Goal: Task Accomplishment & Management: Manage account settings

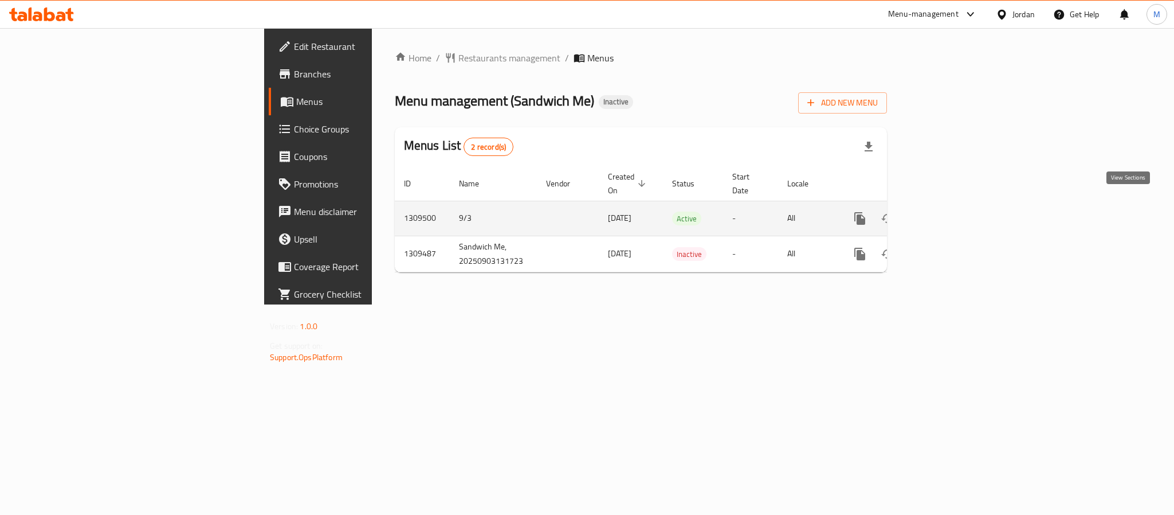
click at [950, 211] on icon "enhanced table" at bounding box center [943, 218] width 14 height 14
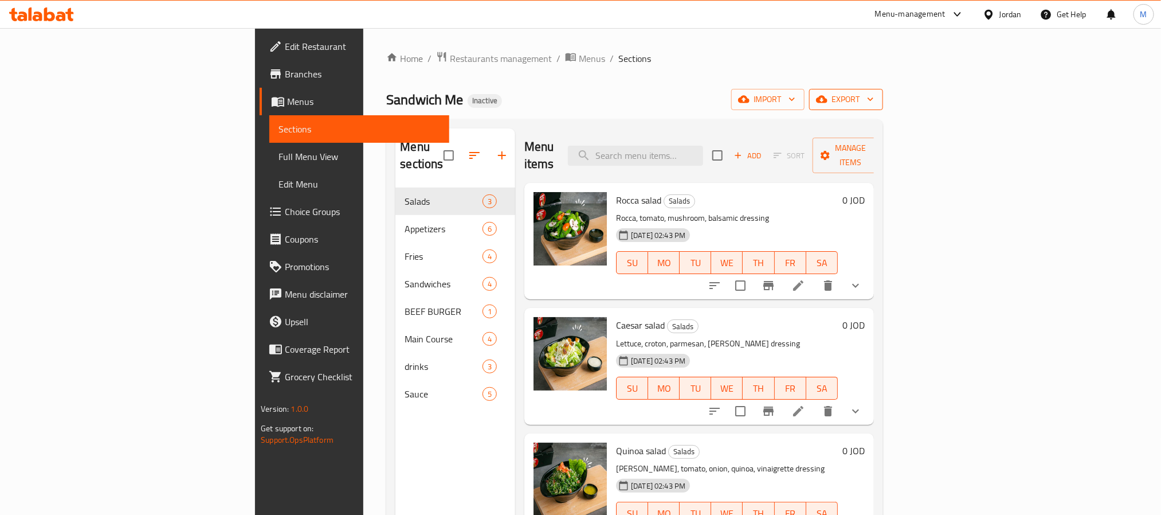
click at [874, 105] on span "export" at bounding box center [846, 99] width 56 height 14
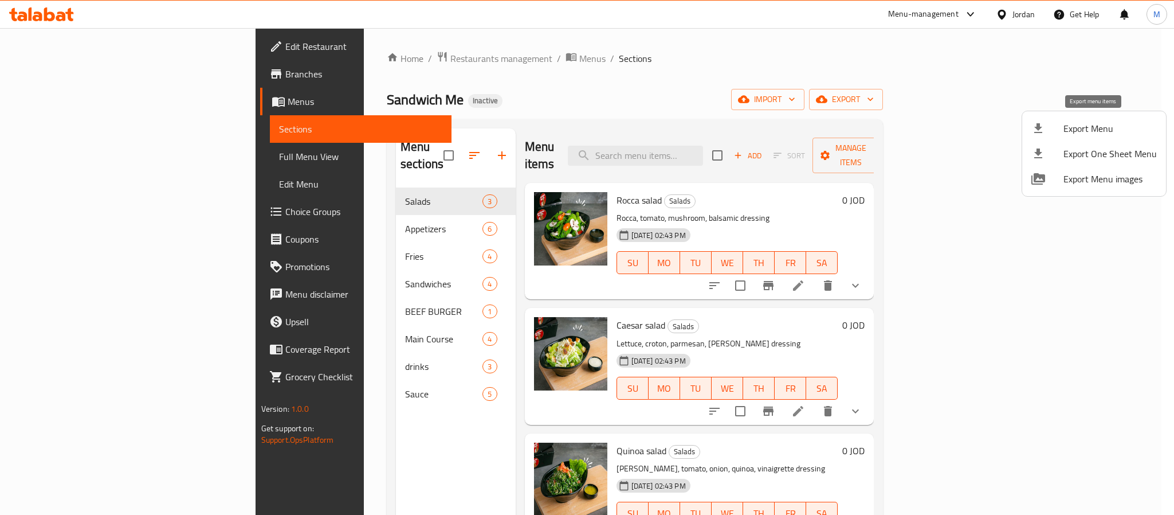
click at [1082, 121] on span "Export Menu" at bounding box center [1110, 128] width 93 height 14
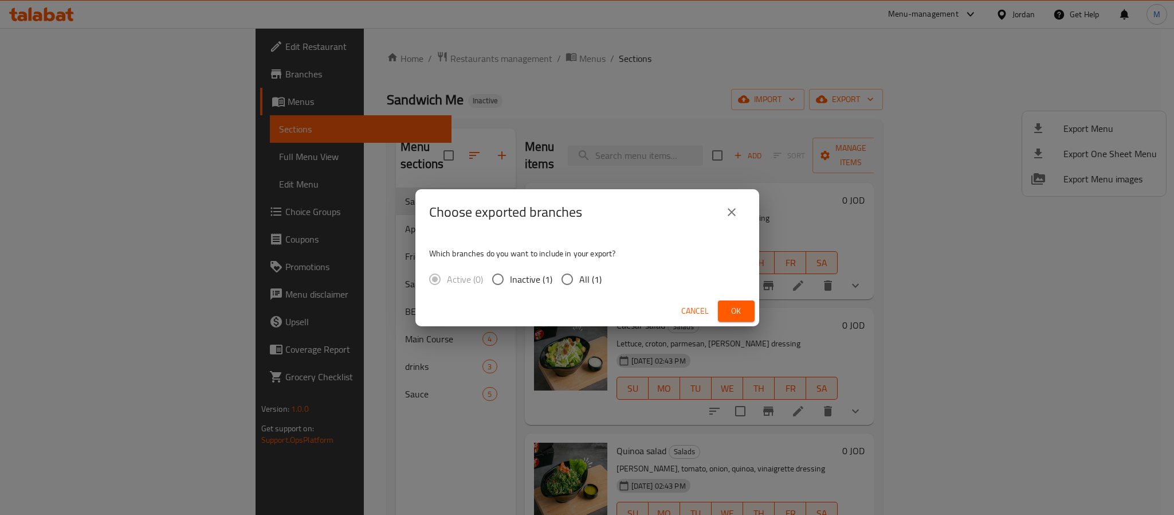
click at [594, 283] on span "All (1)" at bounding box center [590, 279] width 22 height 14
click at [579, 283] on input "All (1)" at bounding box center [567, 279] width 24 height 24
radio input "true"
click at [736, 313] on span "Ok" at bounding box center [736, 311] width 18 height 14
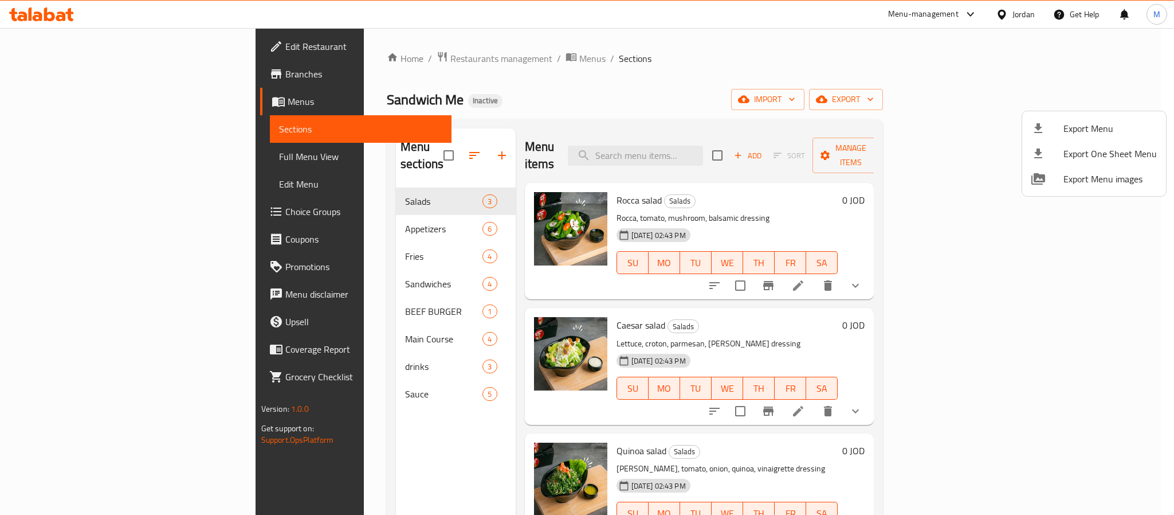
click at [724, 128] on div at bounding box center [587, 257] width 1174 height 515
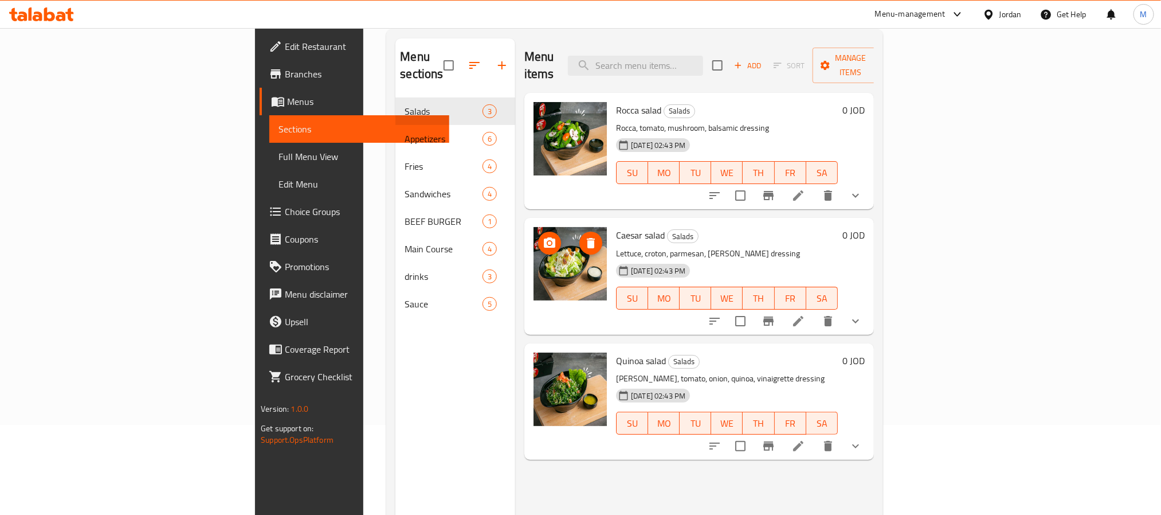
scroll to position [160, 0]
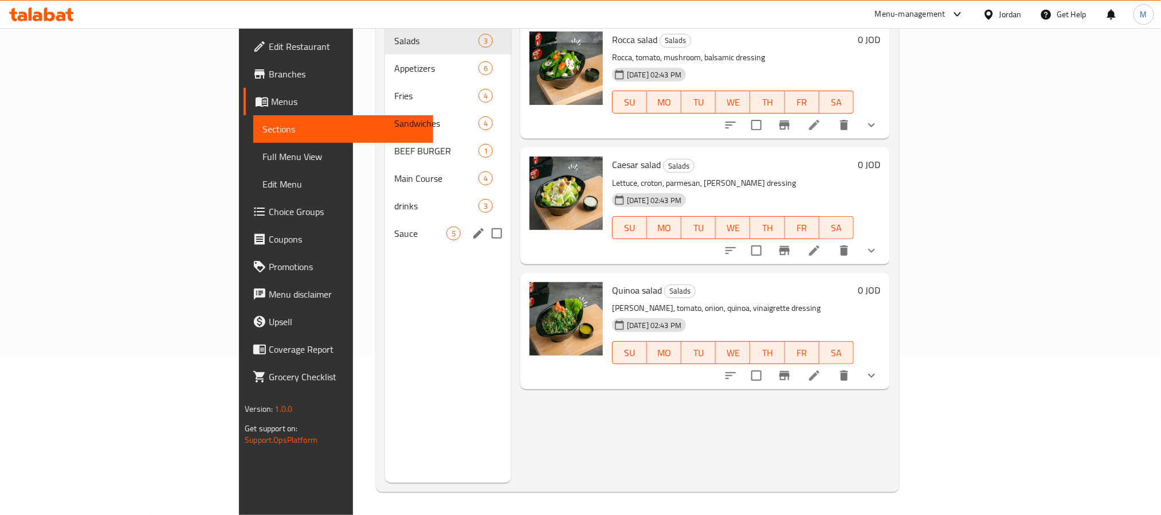
click at [385, 227] on div "Sauce 5" at bounding box center [448, 233] width 126 height 28
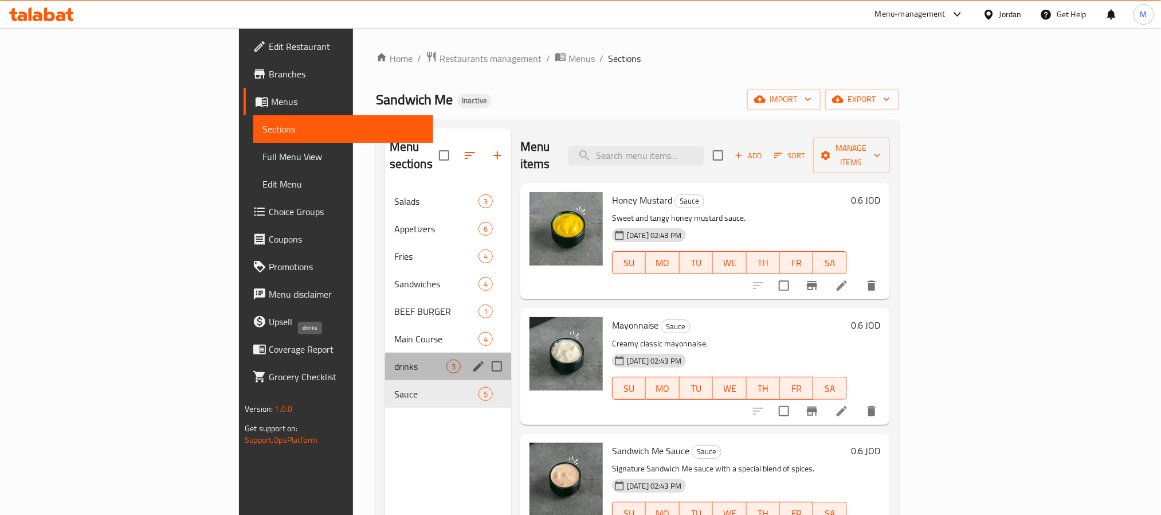
click at [394, 359] on span "drinks" at bounding box center [420, 366] width 52 height 14
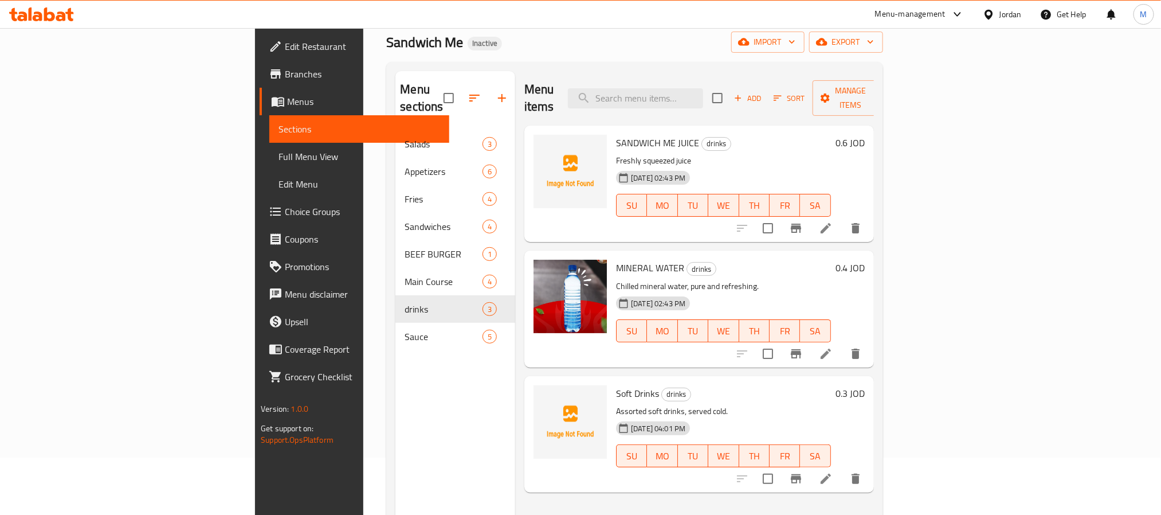
scroll to position [86, 0]
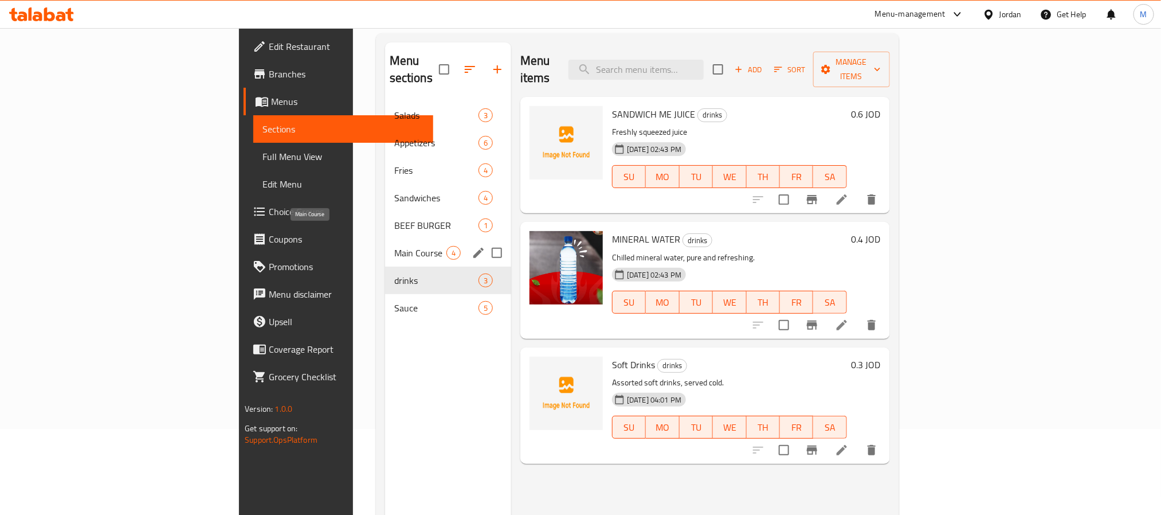
click at [394, 246] on span "Main Course" at bounding box center [420, 253] width 52 height 14
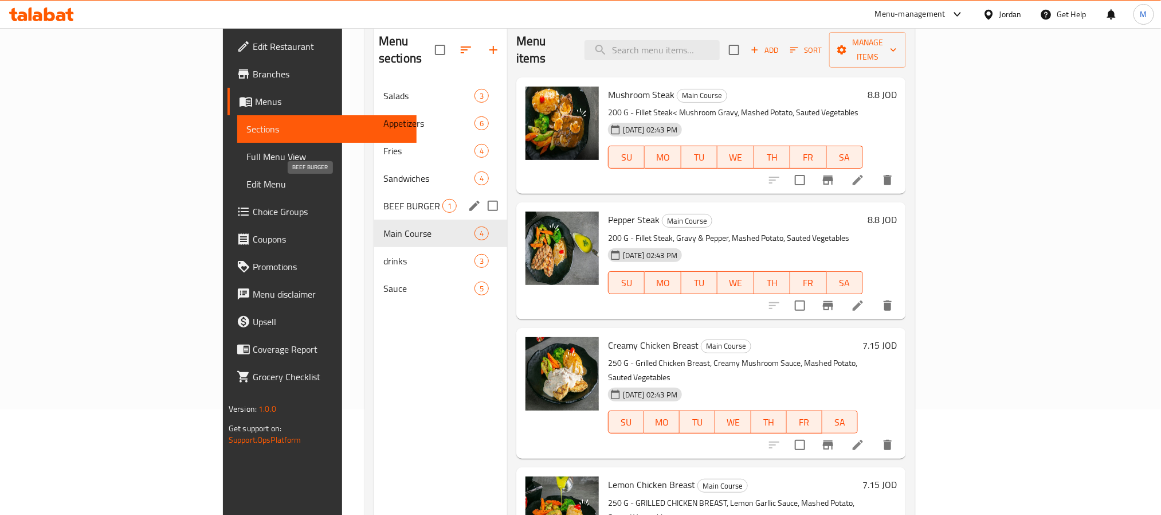
scroll to position [74, 0]
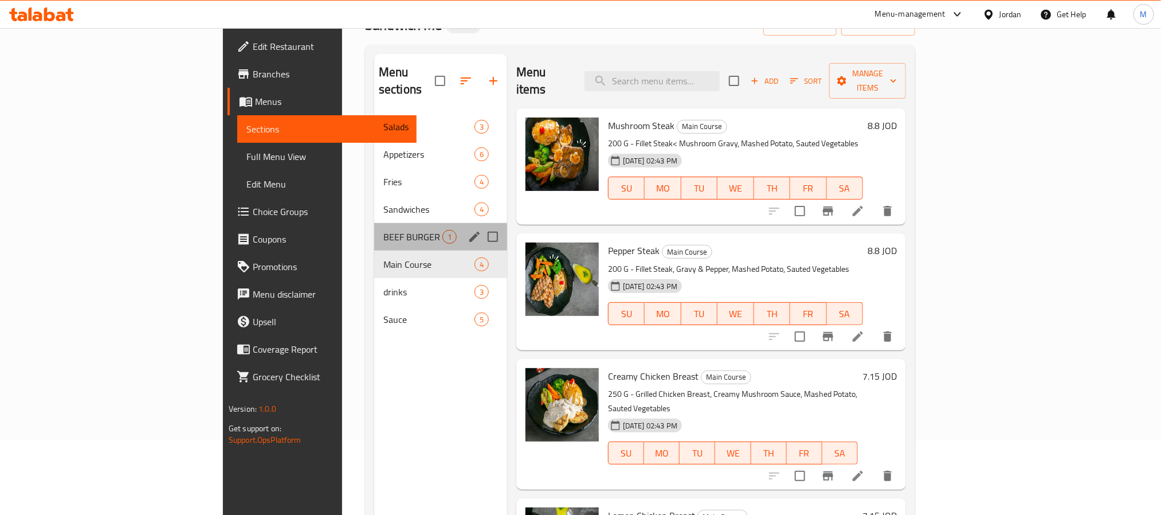
click at [374, 230] on div "BEEF BURGER 1" at bounding box center [440, 237] width 133 height 28
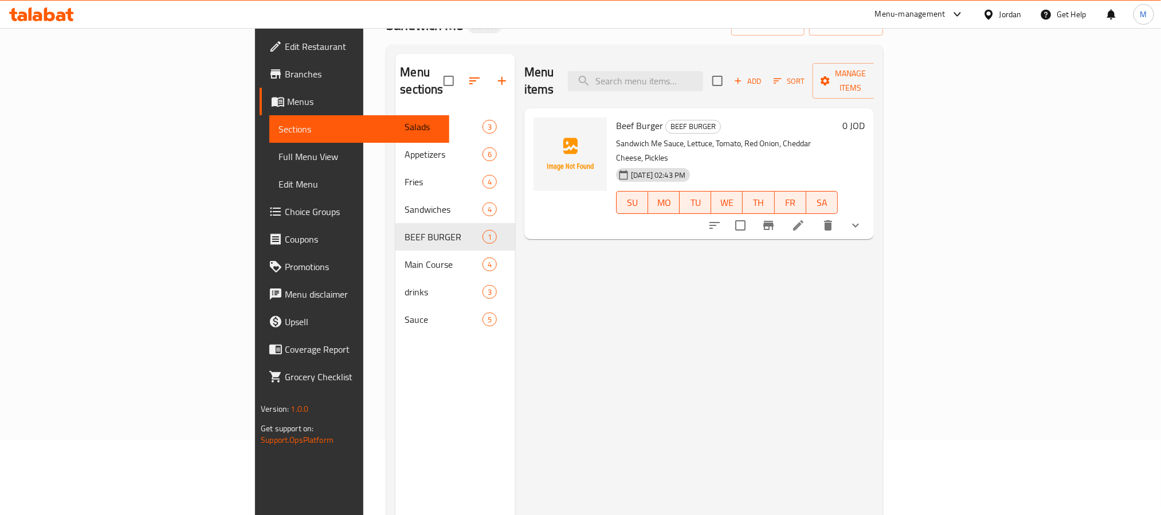
click at [869, 211] on button "show more" at bounding box center [856, 225] width 28 height 28
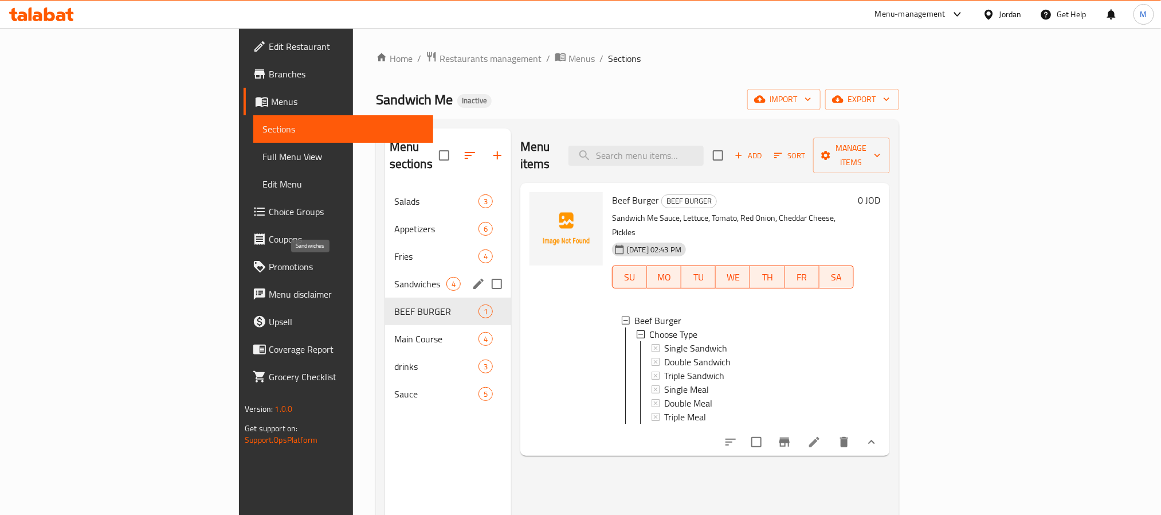
click at [394, 277] on span "Sandwiches" at bounding box center [420, 284] width 52 height 14
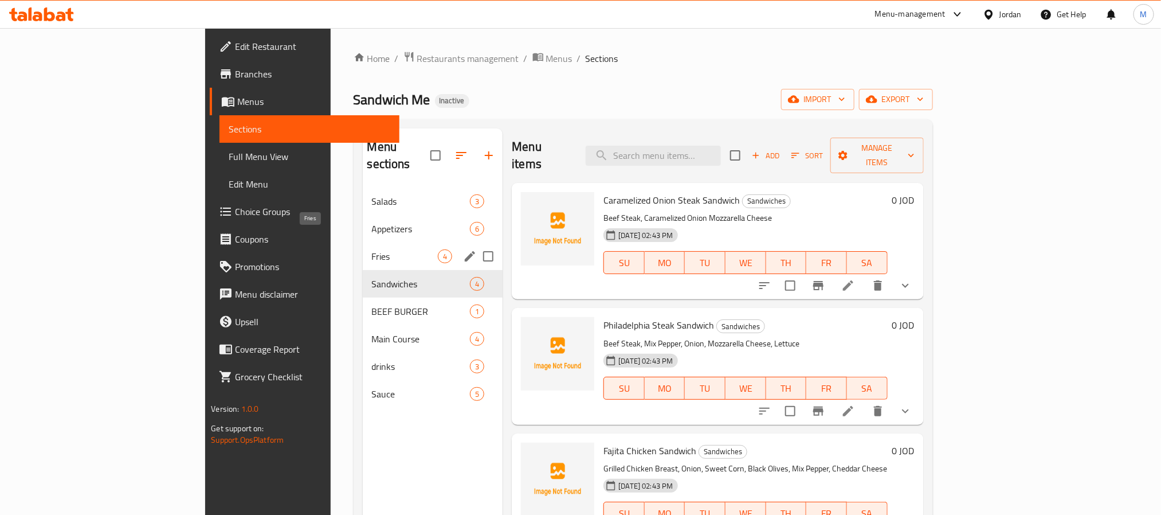
click at [372, 249] on span "Fries" at bounding box center [405, 256] width 66 height 14
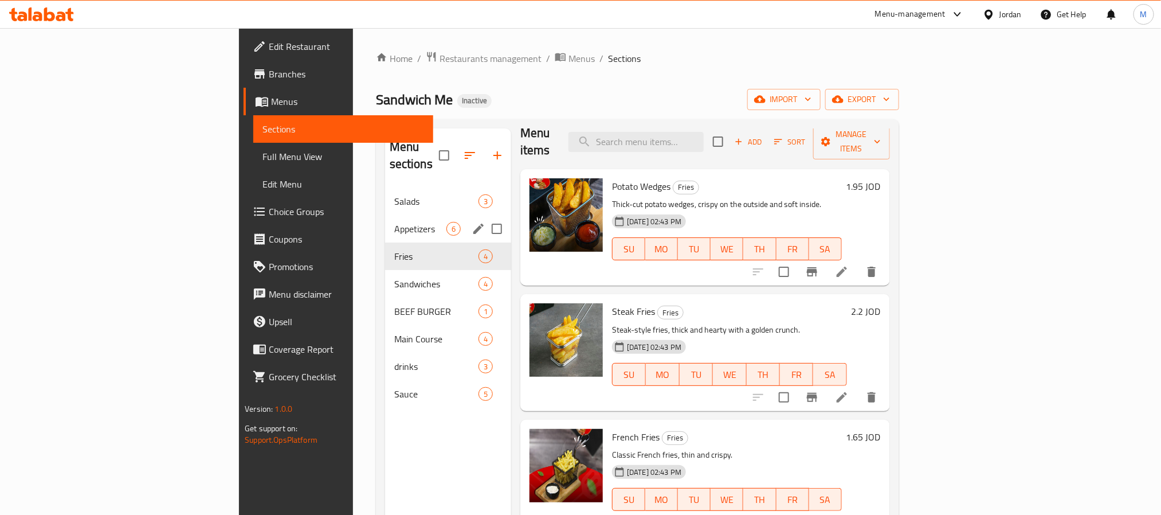
click at [385, 215] on div "Appetizers 6" at bounding box center [448, 229] width 126 height 28
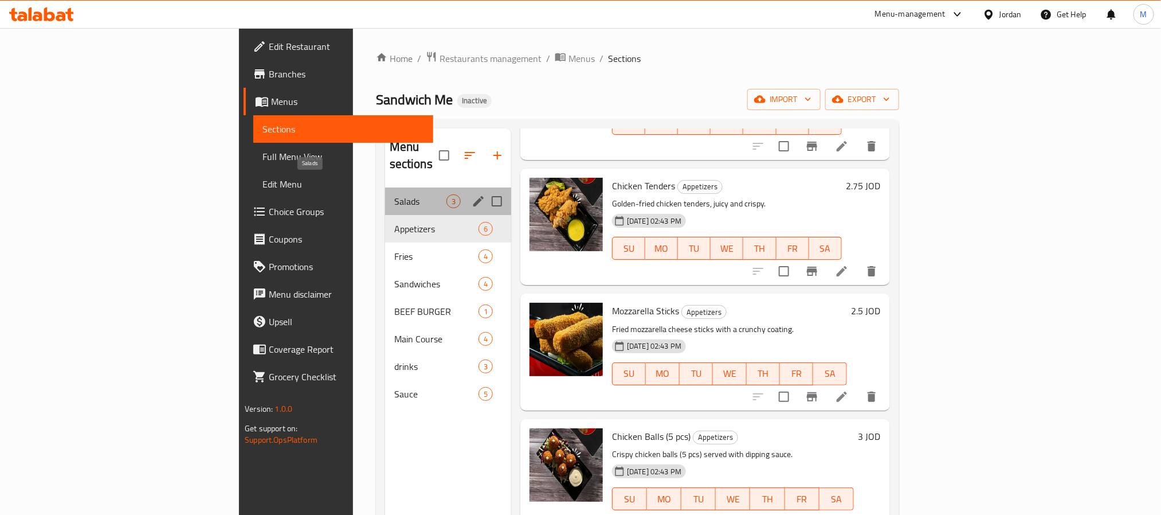
click at [394, 194] on span "Salads" at bounding box center [420, 201] width 52 height 14
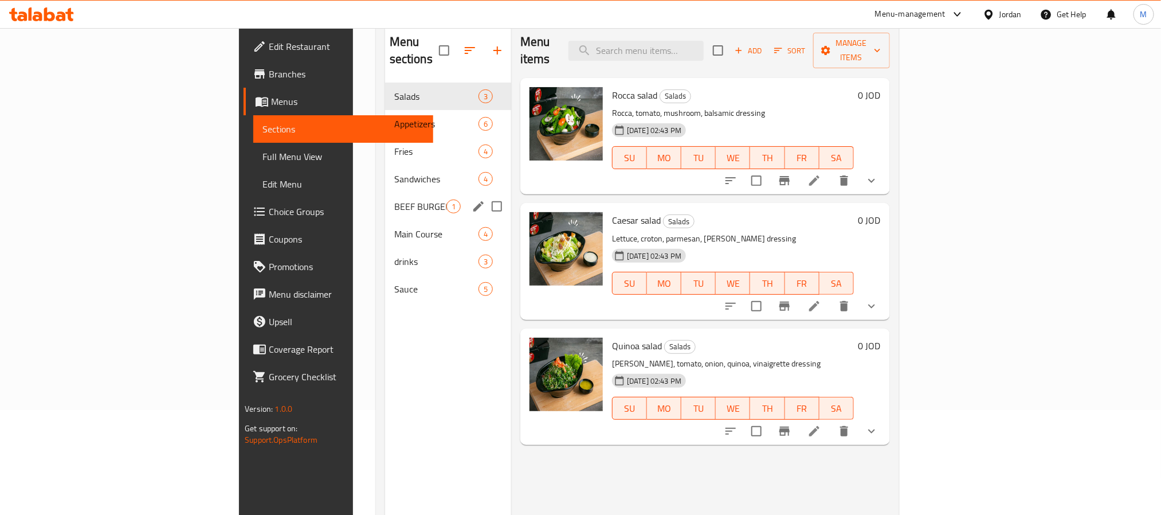
scroll to position [74, 0]
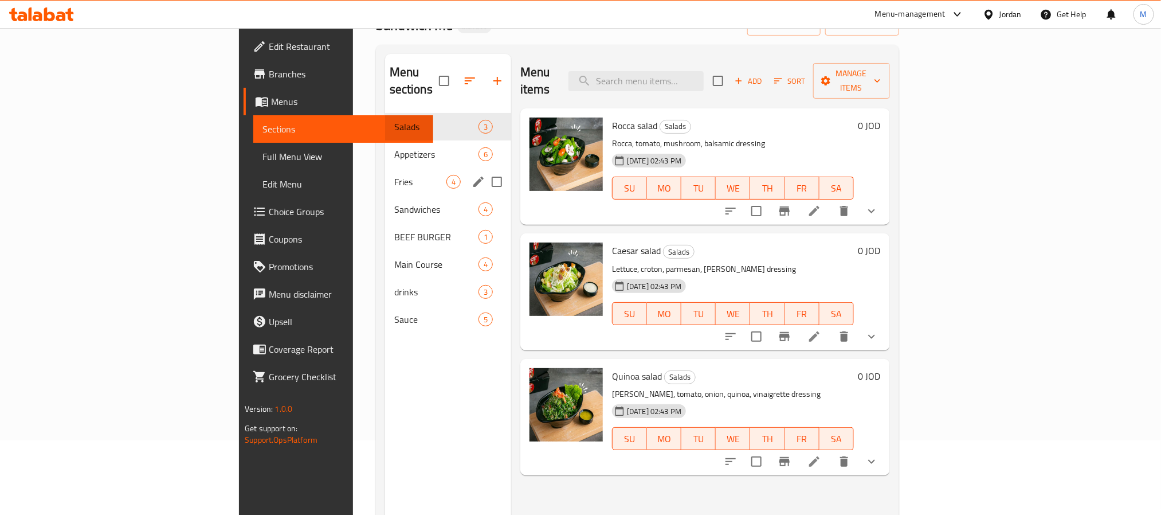
click at [394, 175] on span "Fries" at bounding box center [420, 182] width 52 height 14
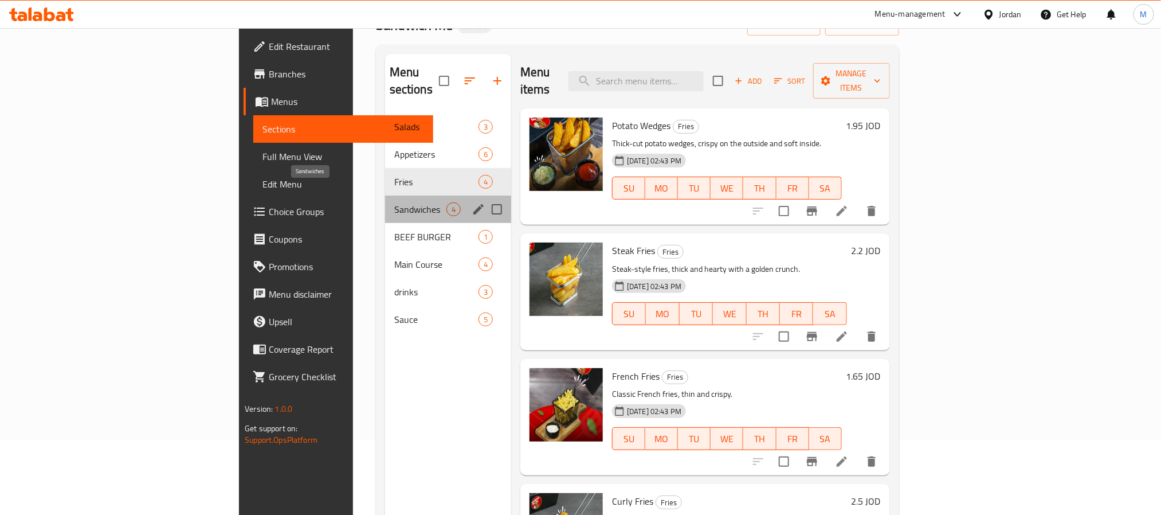
click at [394, 202] on span "Sandwiches" at bounding box center [420, 209] width 52 height 14
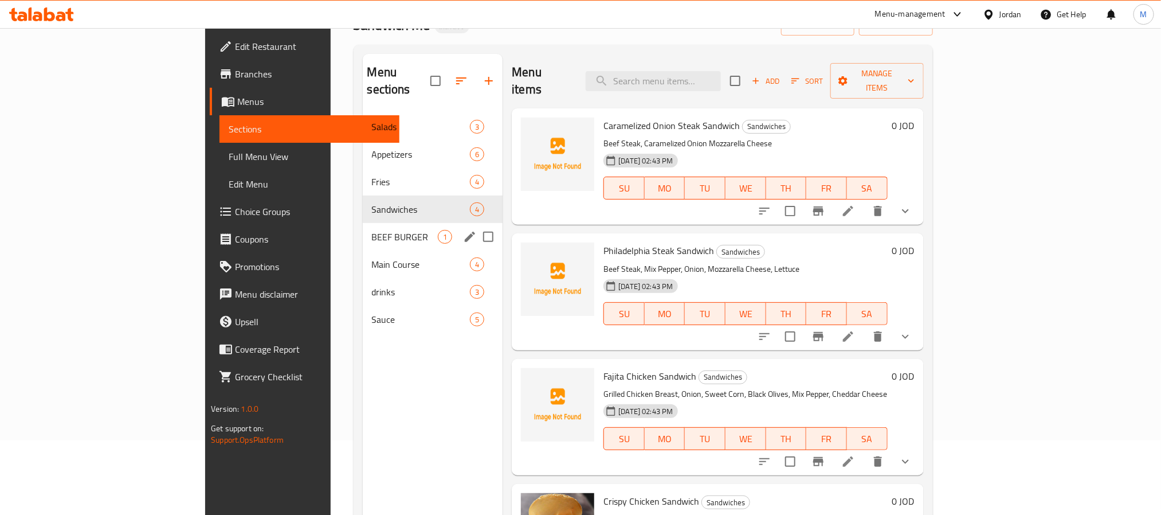
click at [363, 230] on div "BEEF BURGER 1" at bounding box center [433, 237] width 140 height 28
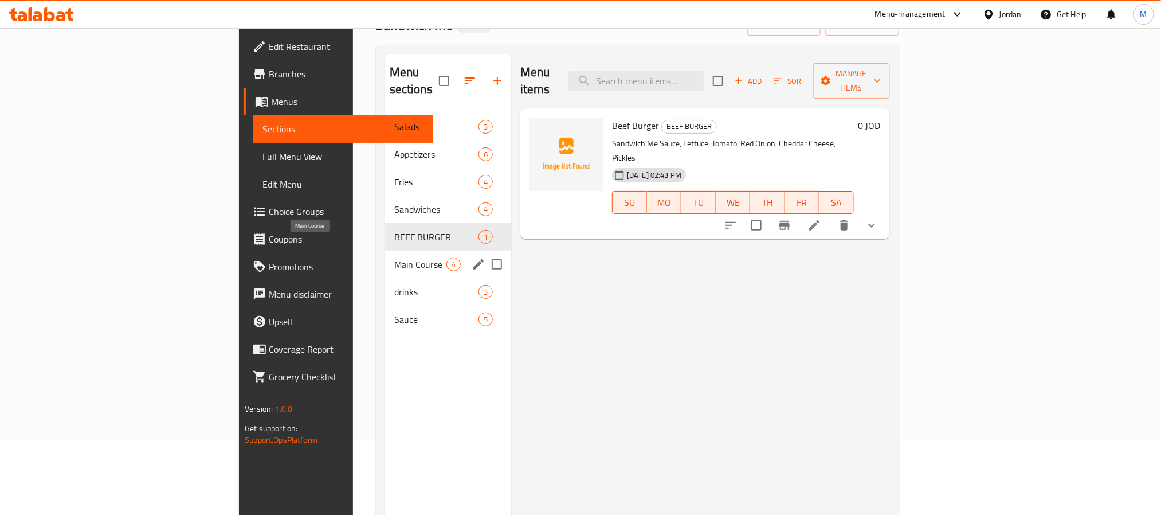
click at [394, 257] on span "Main Course" at bounding box center [420, 264] width 52 height 14
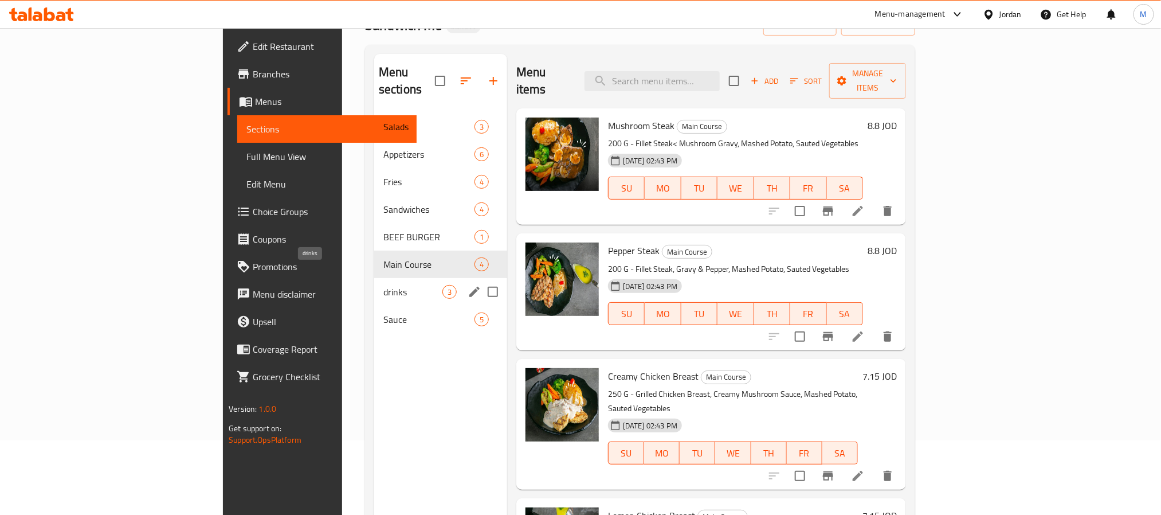
click at [383, 285] on span "drinks" at bounding box center [412, 292] width 59 height 14
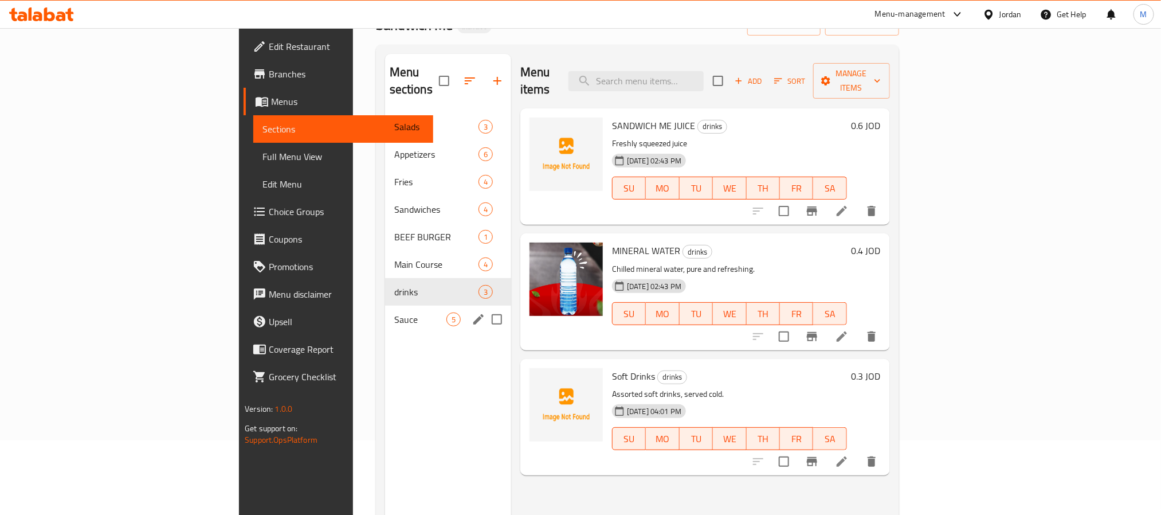
click at [385, 305] on div "Sauce 5" at bounding box center [448, 319] width 126 height 28
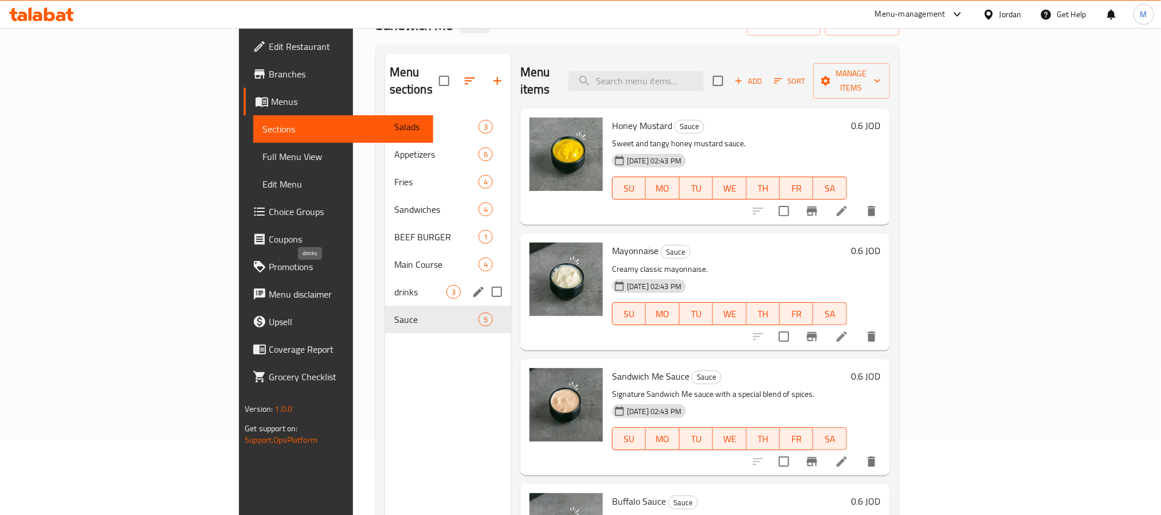
click at [394, 285] on span "drinks" at bounding box center [420, 292] width 52 height 14
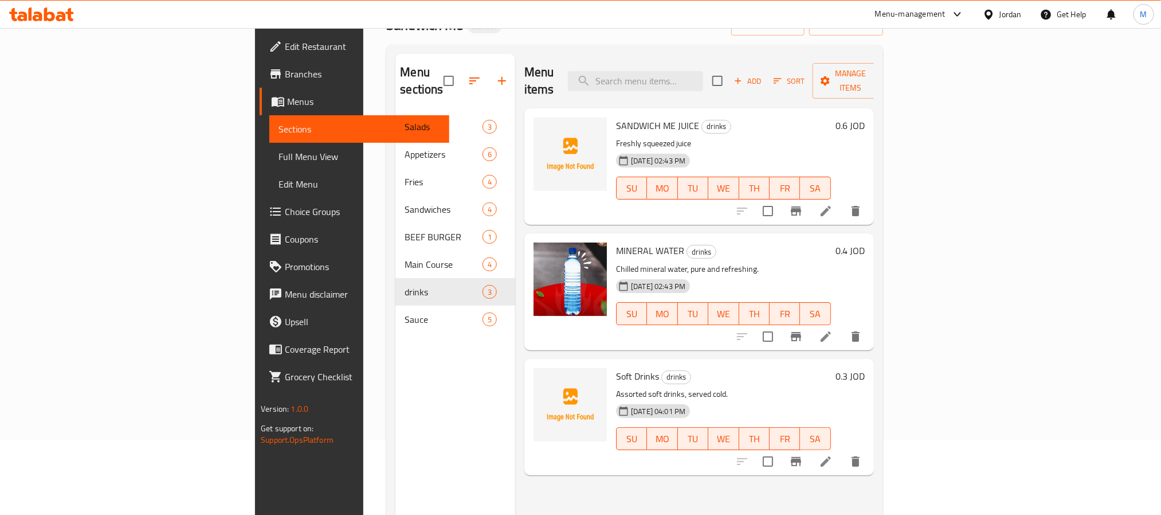
click at [771, 149] on div "[DATE] 02:43 PM SU MO TU WE TH FR SA" at bounding box center [723, 180] width 224 height 62
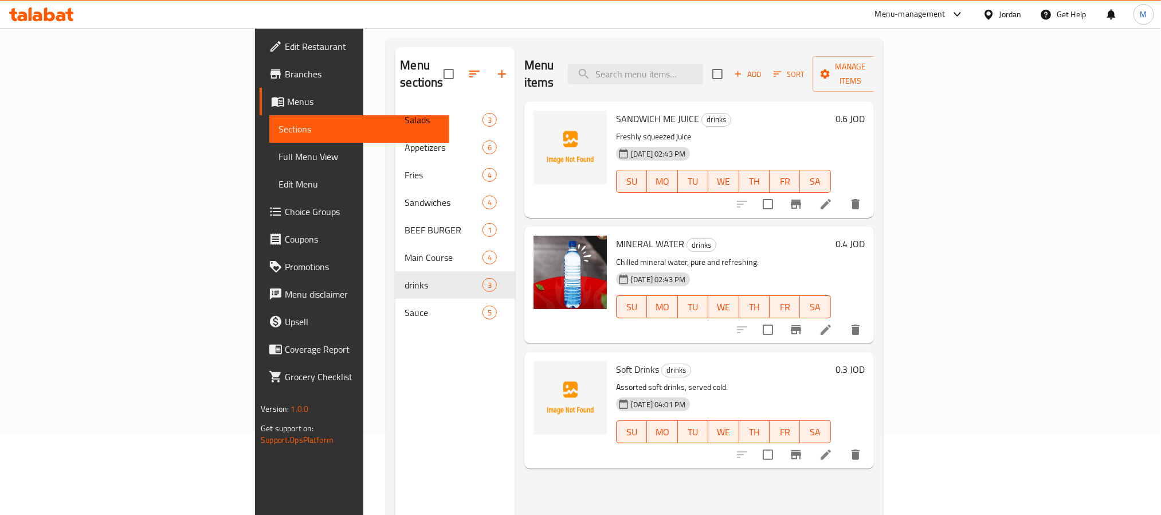
scroll to position [86, 0]
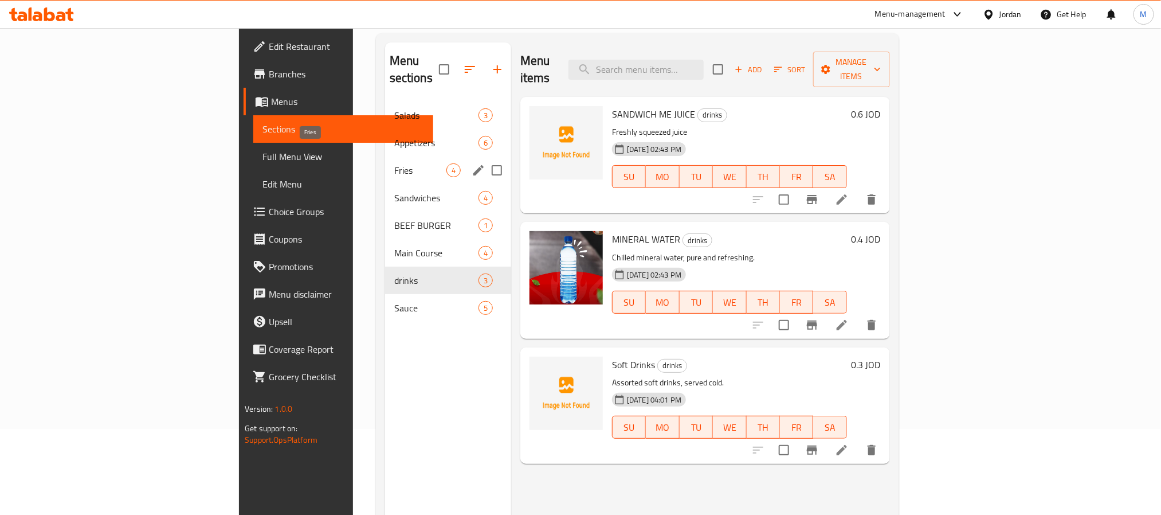
click at [394, 163] on span "Fries" at bounding box center [420, 170] width 52 height 14
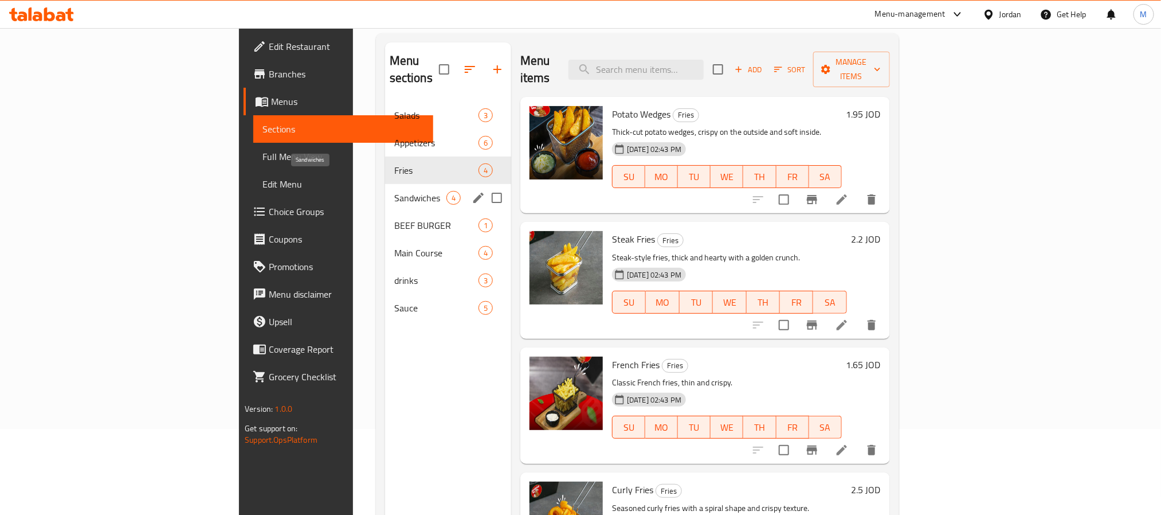
click at [385, 211] on div "BEEF BURGER 1" at bounding box center [448, 225] width 126 height 28
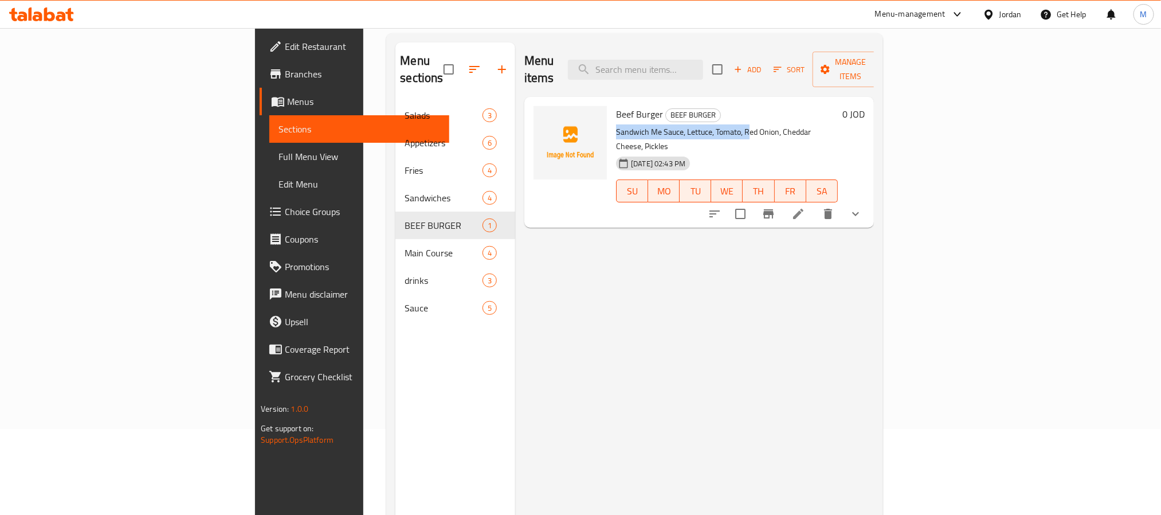
drag, startPoint x: 687, startPoint y: 114, endPoint x: 1001, endPoint y: 122, distance: 314.1
click at [842, 105] on div "Beef Burger BEEF BURGER Sandwich Me Sauce, Lettuce, Tomato, Red Onion, Cheddar …" at bounding box center [726, 161] width 231 height 121
click at [862, 207] on icon "show more" at bounding box center [856, 214] width 14 height 14
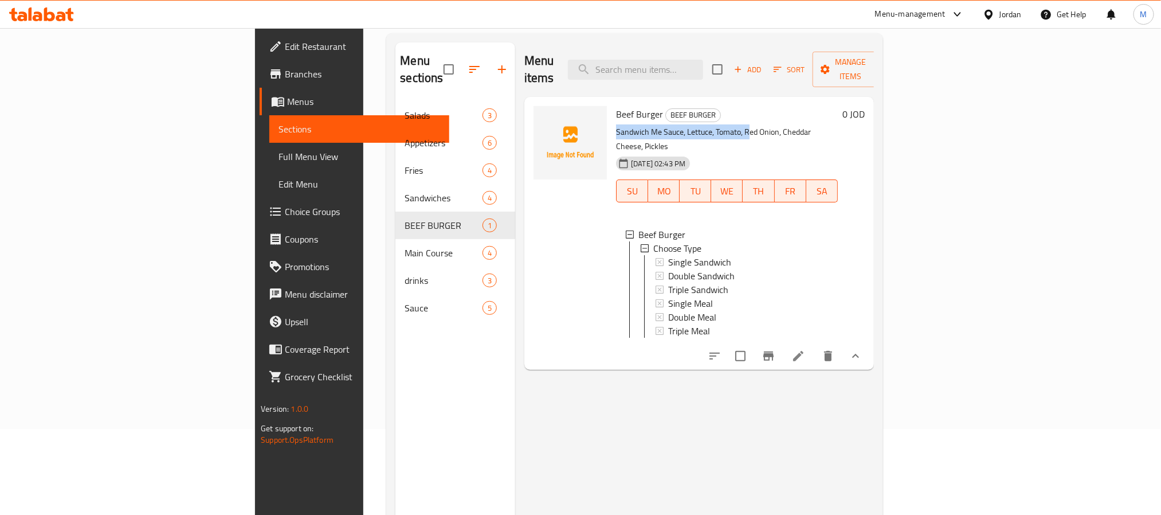
scroll to position [2, 0]
click at [687, 74] on div "Menu items Add Sort Manage items" at bounding box center [699, 69] width 350 height 54
click at [693, 67] on input "search" at bounding box center [635, 70] width 135 height 20
paste input "CARAMELIZED ONION STEAK SANDWICH"
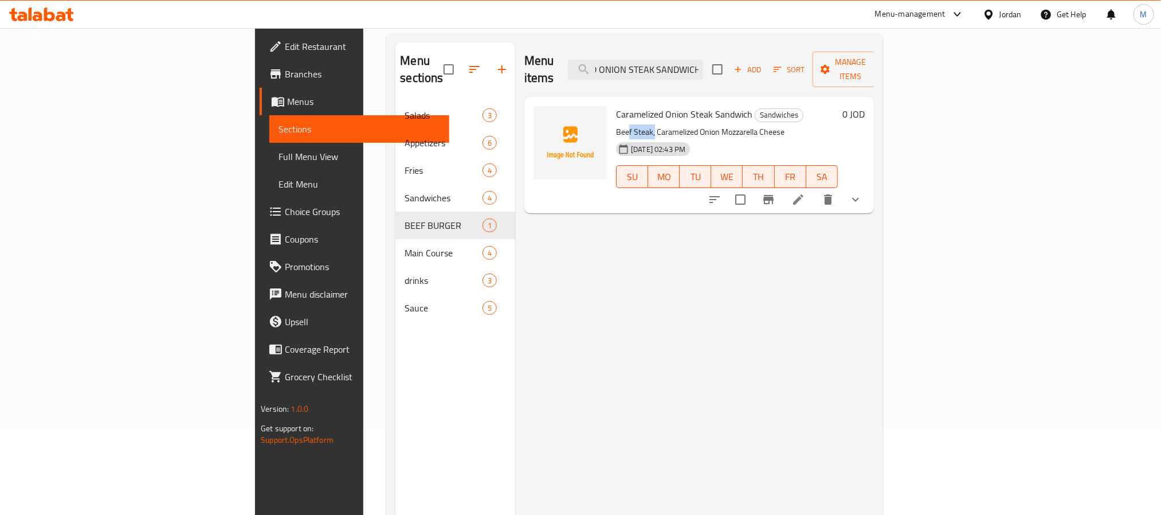
scroll to position [0, 0]
drag, startPoint x: 659, startPoint y: 117, endPoint x: 755, endPoint y: 121, distance: 96.4
click at [755, 121] on div "Caramelized Onion Steak Sandwich Sandwiches Beef Steak, Caramelized Onion Mozza…" at bounding box center [726, 154] width 231 height 107
click at [869, 193] on button "show more" at bounding box center [856, 200] width 28 height 28
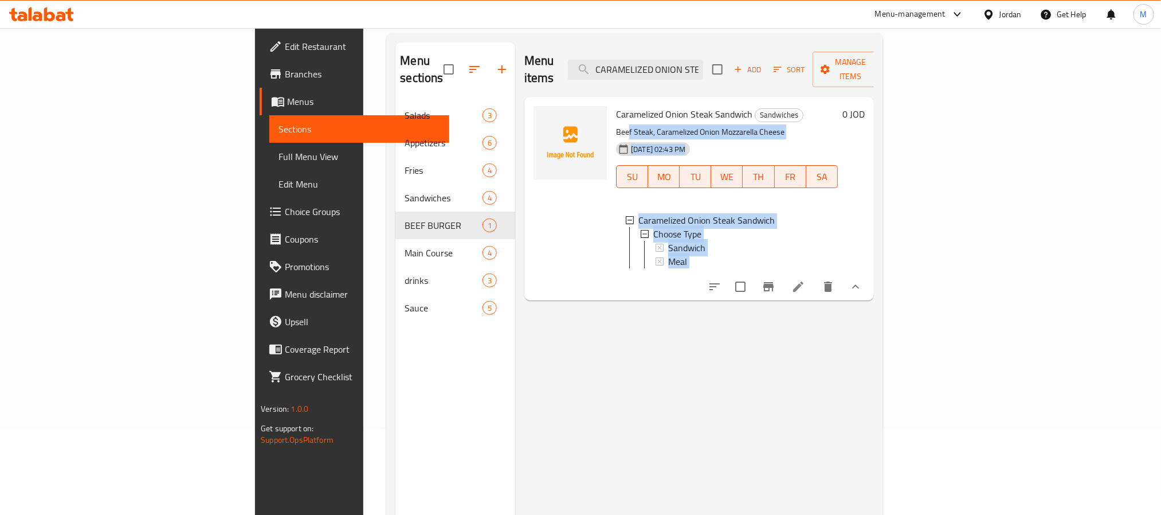
scroll to position [2, 0]
click at [648, 312] on div "Menu items CARAMELIZED ONION STEAK SANDWICH Add Sort Manage items Caramelized O…" at bounding box center [694, 299] width 359 height 515
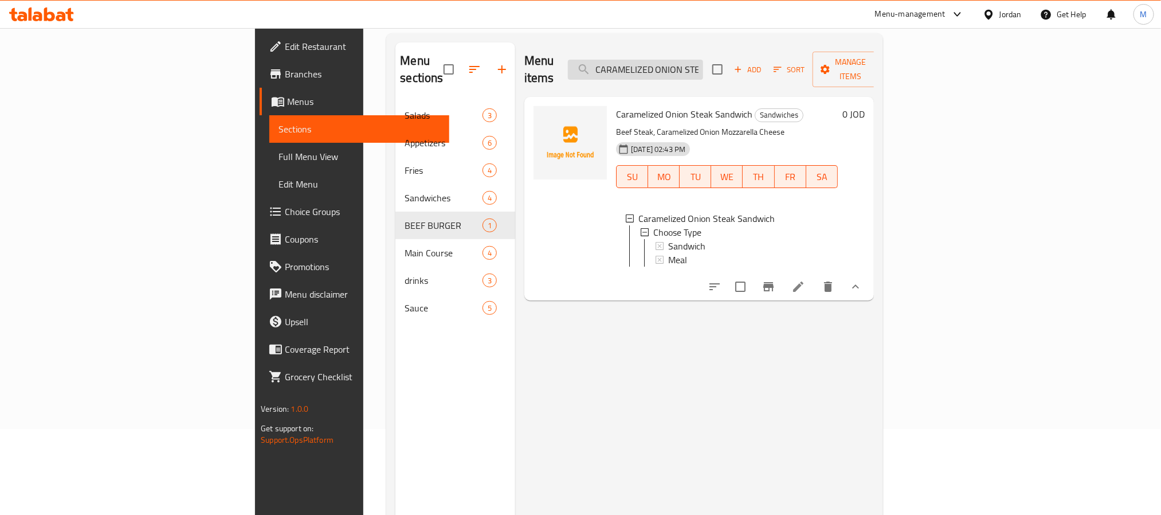
click at [703, 68] on input "CARAMELIZED ONION STEAK SANDWICH" at bounding box center [635, 70] width 135 height 20
paste input "FAJITA CHICKEN"
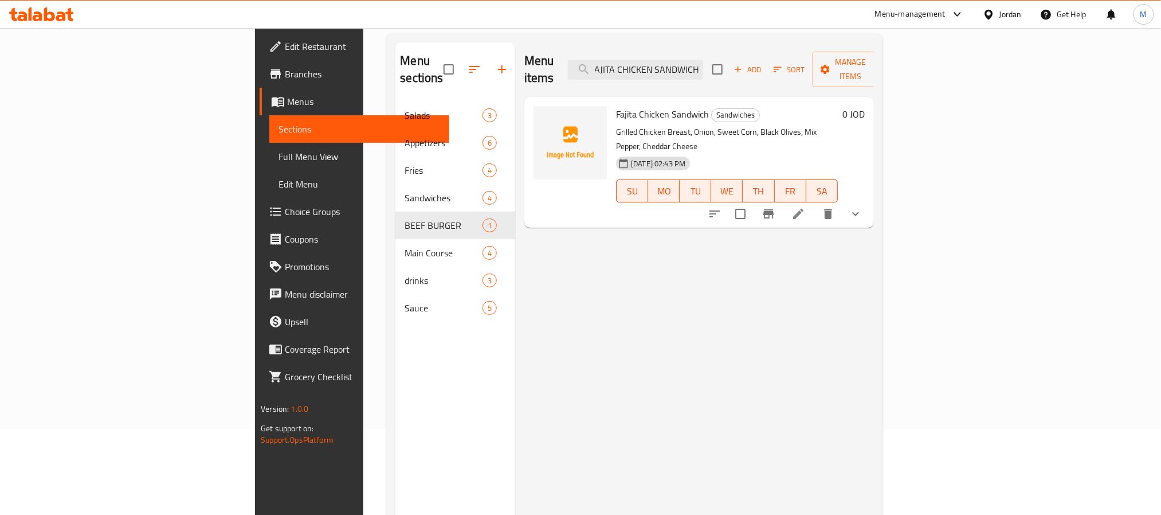
type input "FAJITA CHICKEN SANDWICH"
drag, startPoint x: 641, startPoint y: 97, endPoint x: 552, endPoint y: 97, distance: 88.8
click at [616, 105] on span "Fajita Chicken Sandwich" at bounding box center [662, 113] width 93 height 17
copy span "Fajita Chicken Sandwic"
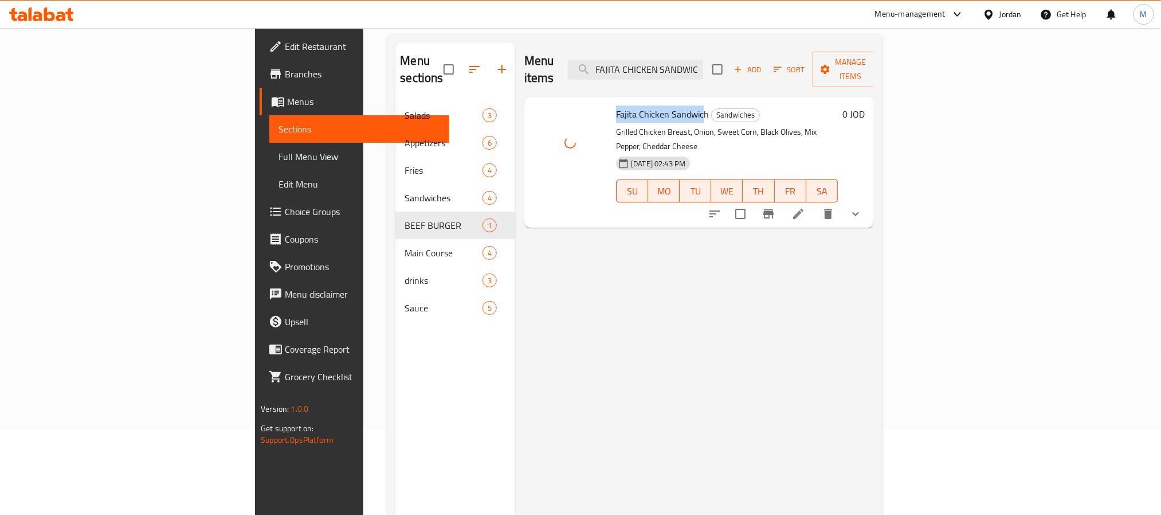
click at [617, 105] on span "Fajita Chicken Sandwich" at bounding box center [662, 113] width 93 height 17
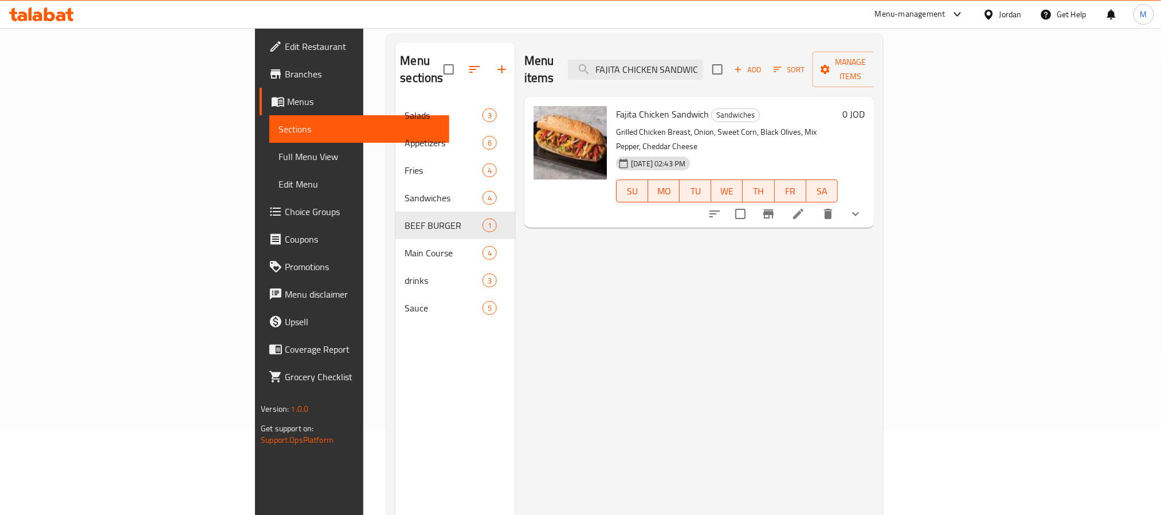
drag, startPoint x: 528, startPoint y: 263, endPoint x: 499, endPoint y: 255, distance: 30.3
click at [528, 263] on div "Menu items FAJITA CHICKEN SANDWICH Add Sort Manage items Fajita Chicken Sandwic…" at bounding box center [694, 299] width 359 height 515
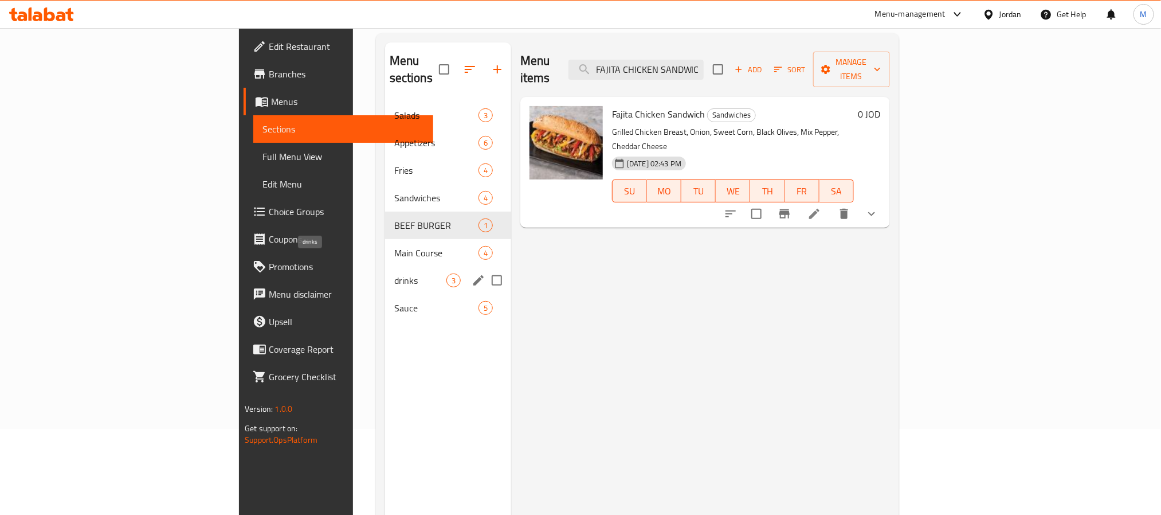
click at [394, 273] on span "drinks" at bounding box center [420, 280] width 52 height 14
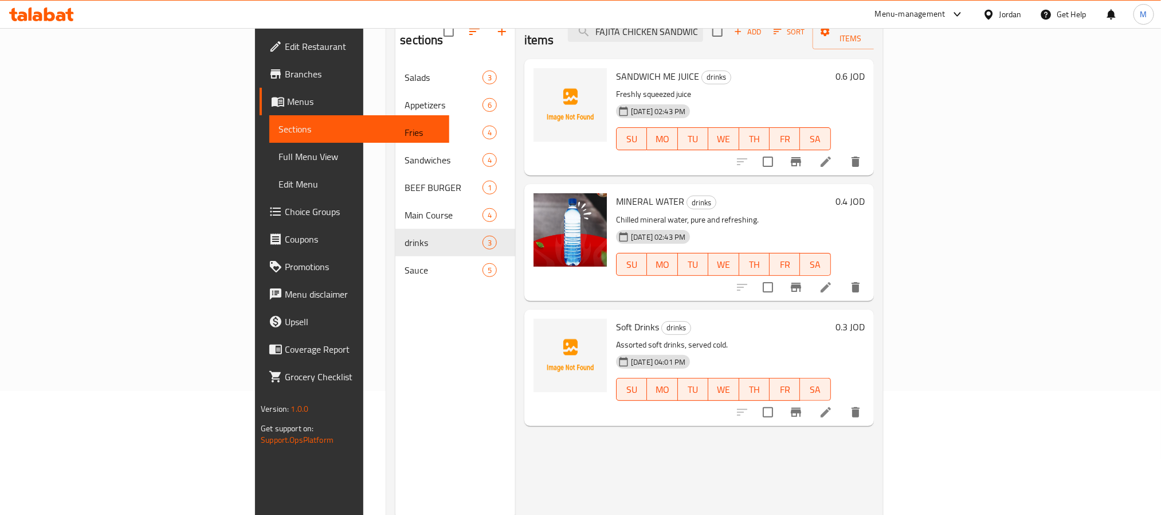
scroll to position [160, 0]
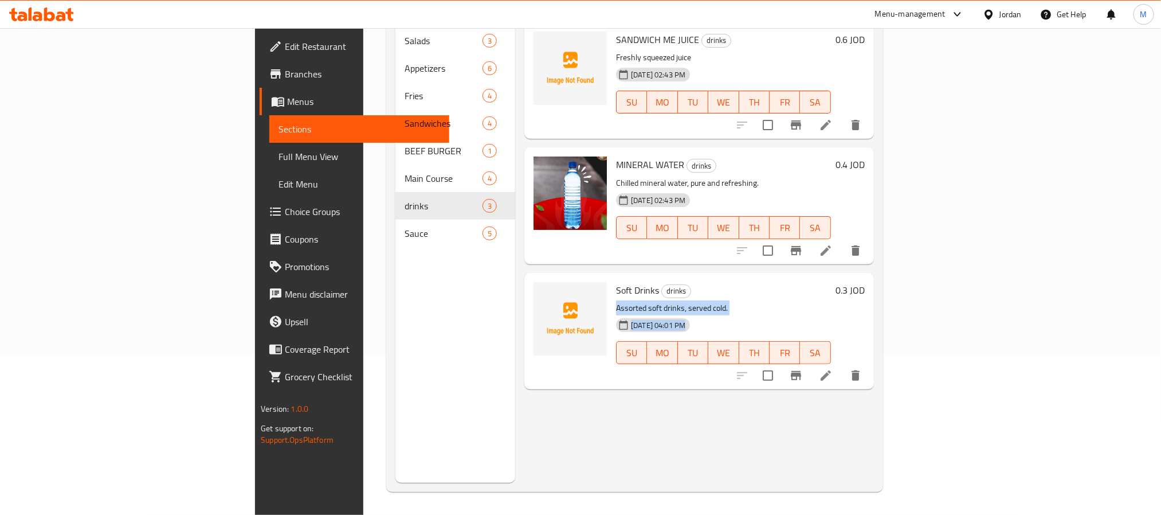
drag, startPoint x: 552, startPoint y: 289, endPoint x: 755, endPoint y: 296, distance: 203.0
click at [755, 296] on div "Soft Drinks drinks Assorted soft drinks, served cold. [DATE] 04:01 PM SU MO TU …" at bounding box center [723, 330] width 224 height 107
click at [755, 313] on div "[DATE] 04:01 PM SU MO TU WE TH FR SA" at bounding box center [723, 344] width 224 height 62
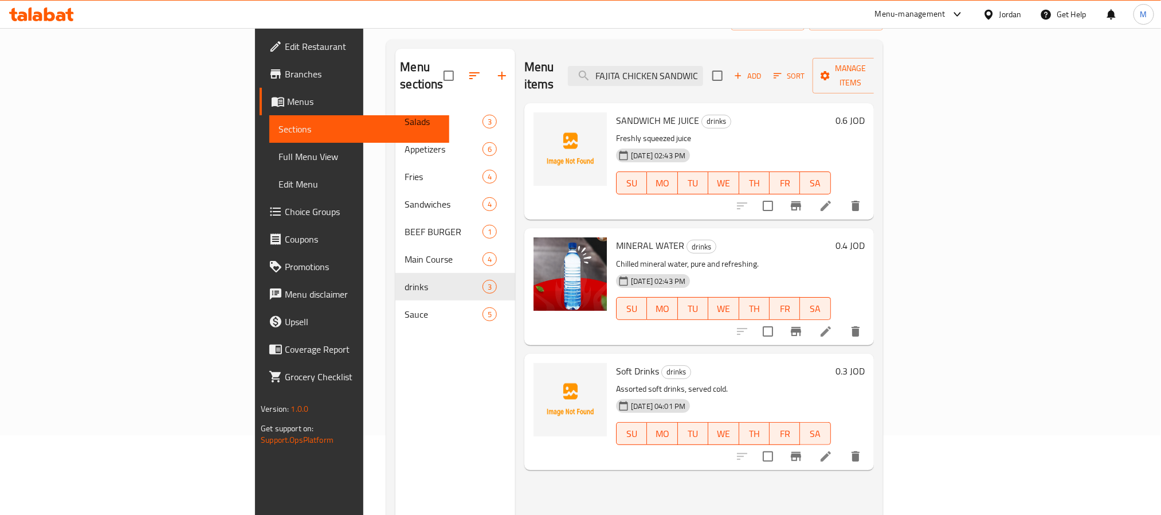
scroll to position [0, 0]
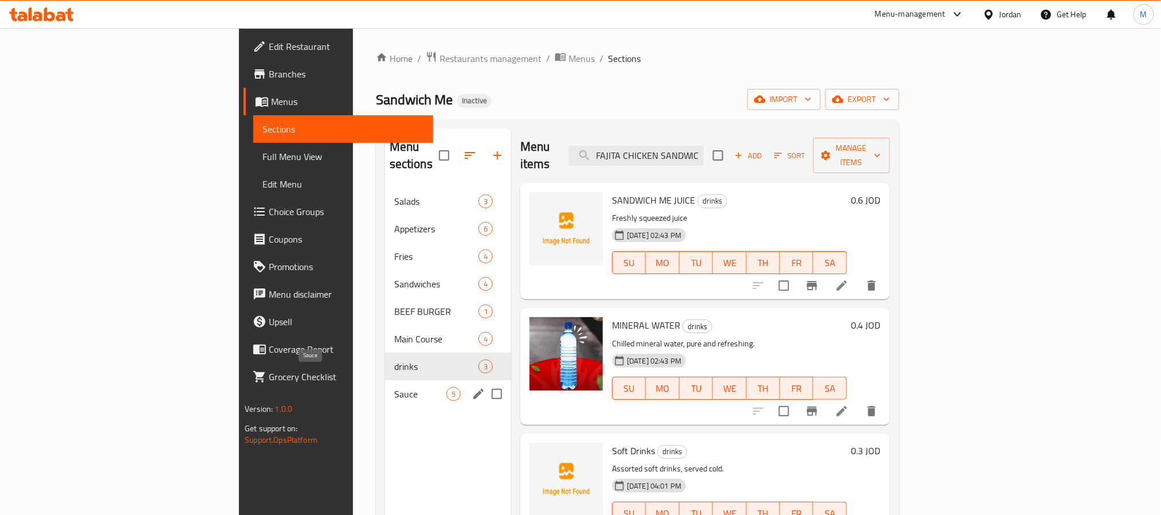
click at [394, 387] on span "Sauce" at bounding box center [420, 394] width 52 height 14
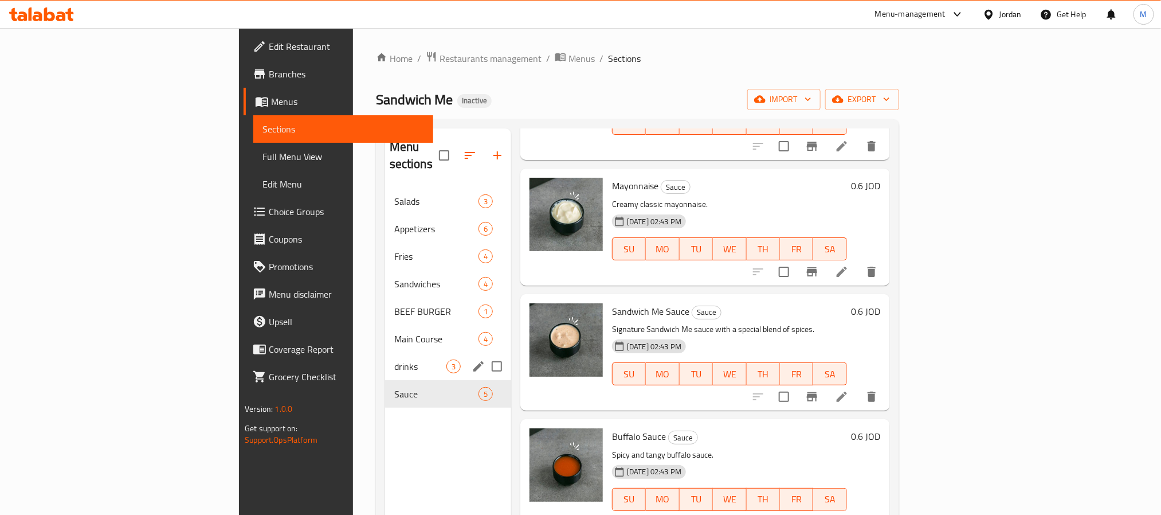
click at [385, 352] on div "drinks 3" at bounding box center [448, 366] width 126 height 28
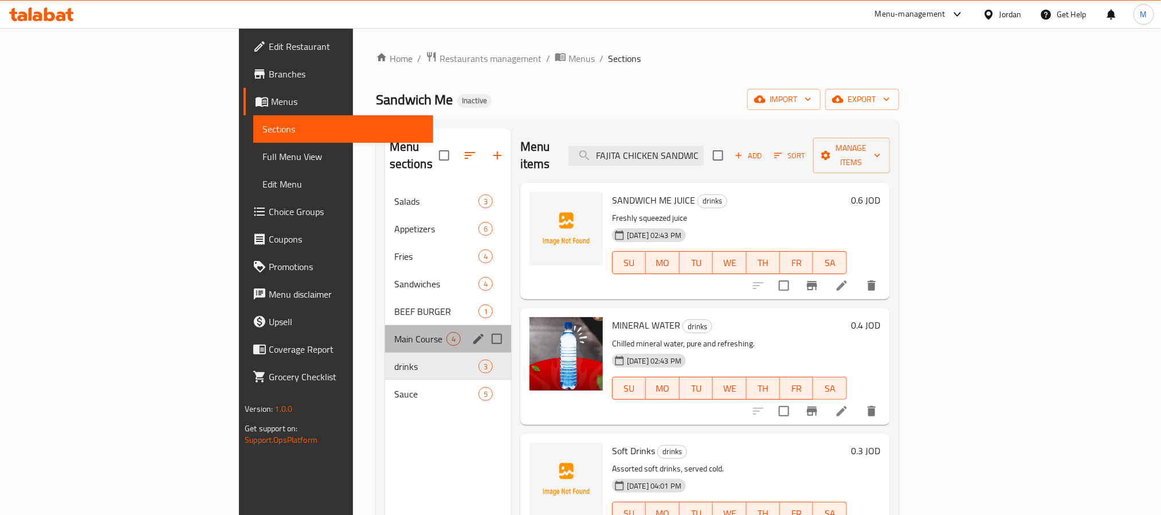
click at [385, 334] on div "Main Course 4" at bounding box center [448, 339] width 126 height 28
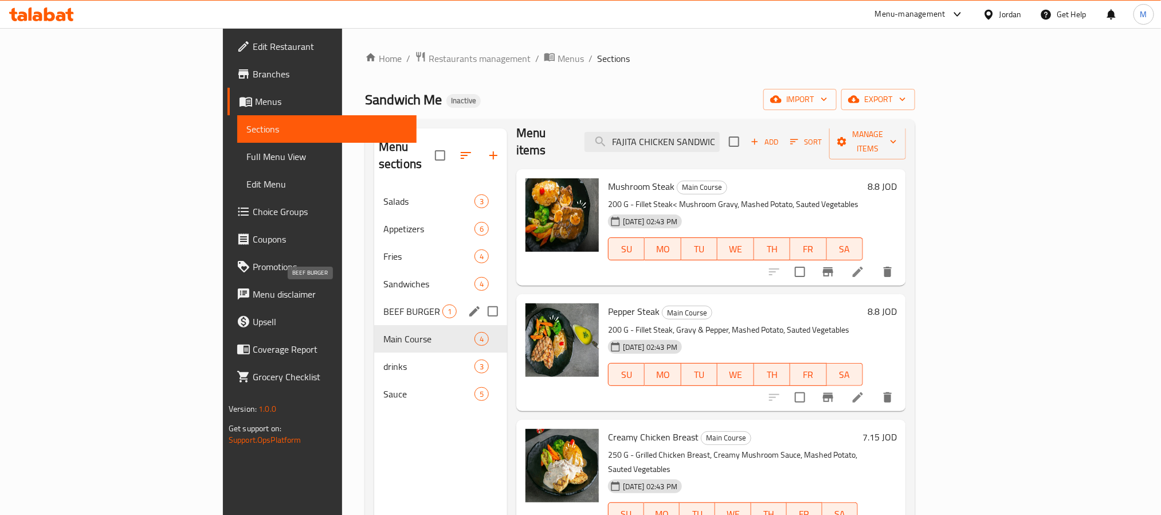
click at [383, 304] on span "BEEF BURGER" at bounding box center [412, 311] width 59 height 14
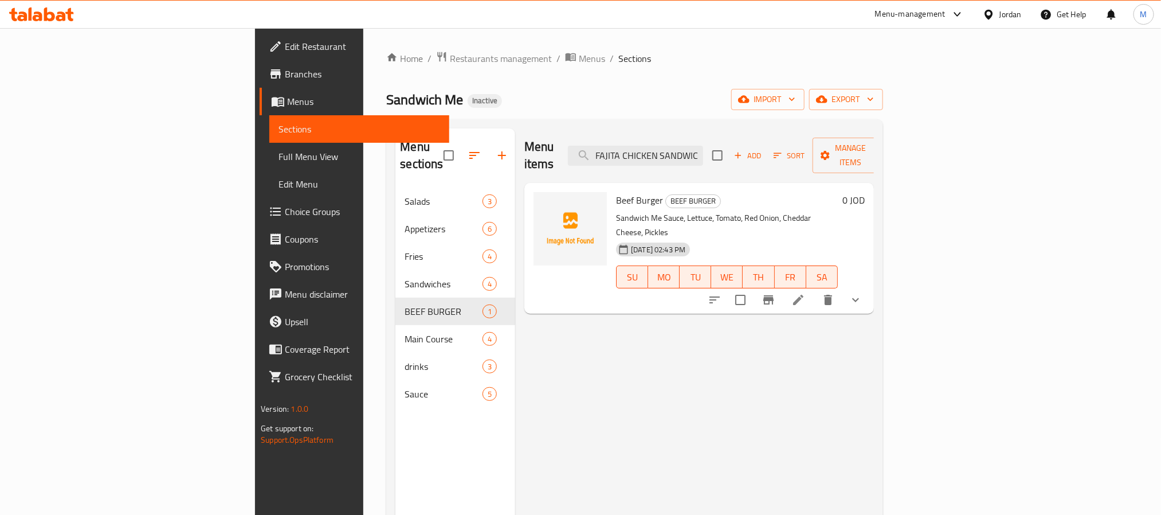
click at [616, 191] on span "Beef Burger" at bounding box center [639, 199] width 47 height 17
copy h6 "Beef Burger"
click at [616, 191] on span "Beef Burger" at bounding box center [639, 199] width 47 height 17
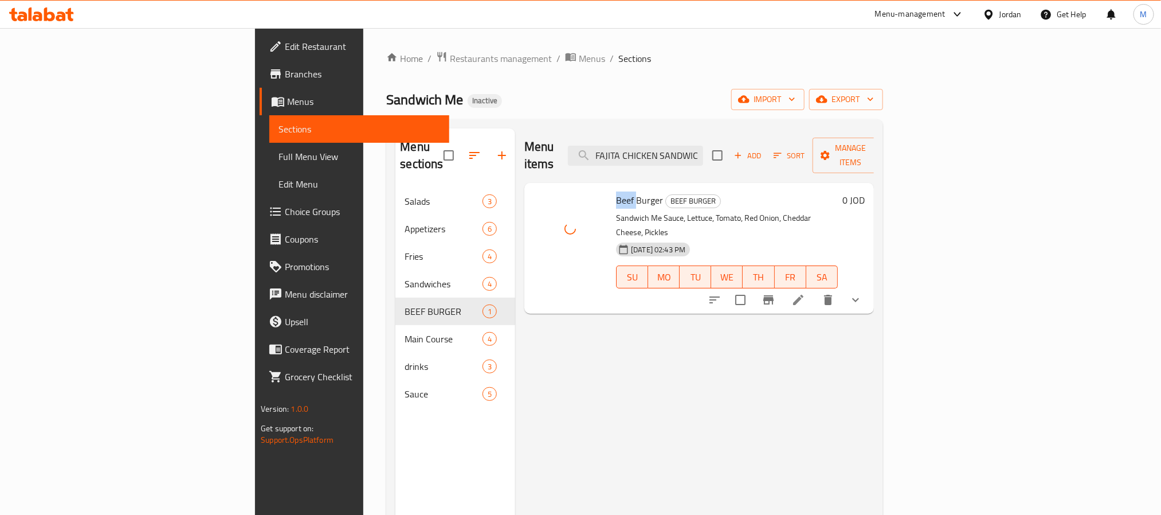
click at [616, 191] on span "Beef Burger" at bounding box center [639, 199] width 47 height 17
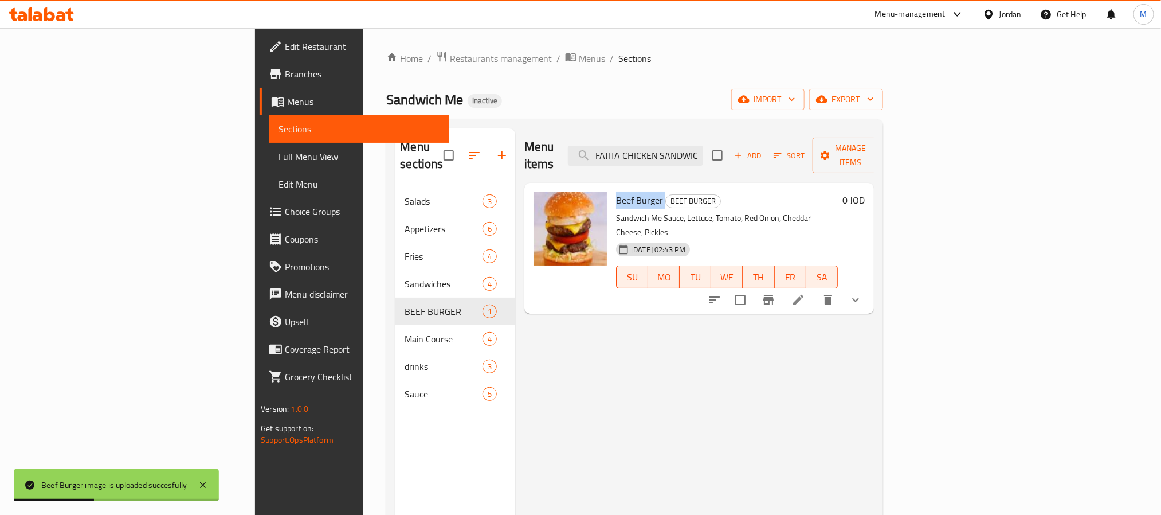
drag, startPoint x: 626, startPoint y: 406, endPoint x: 413, endPoint y: 105, distance: 368.7
click at [626, 406] on div "Menu items FAJITA CHICKEN SANDWICH Add Sort Manage items Beef Burger BEEF BURGE…" at bounding box center [694, 385] width 359 height 515
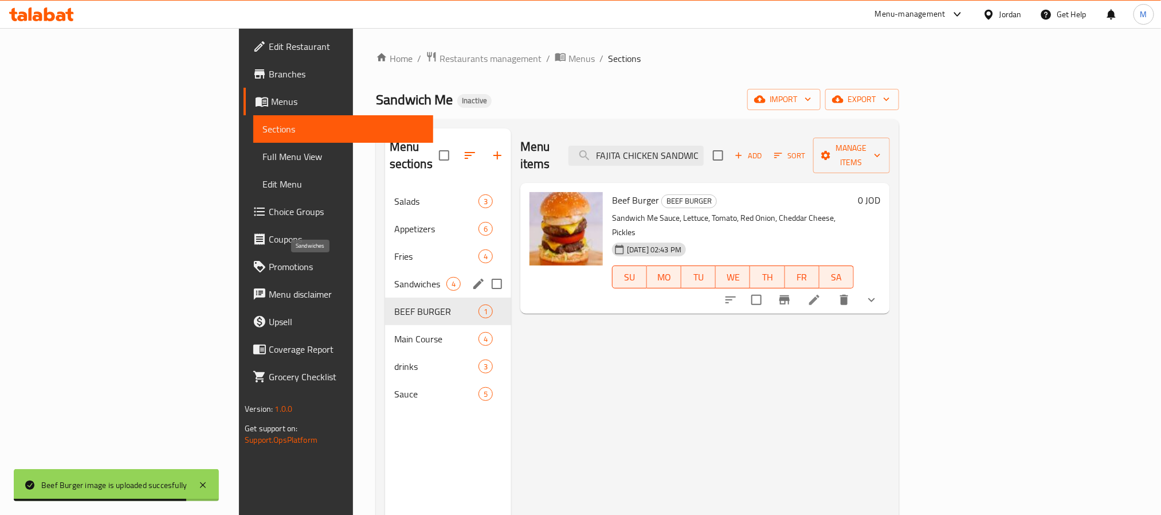
click at [394, 277] on span "Sandwiches" at bounding box center [420, 284] width 52 height 14
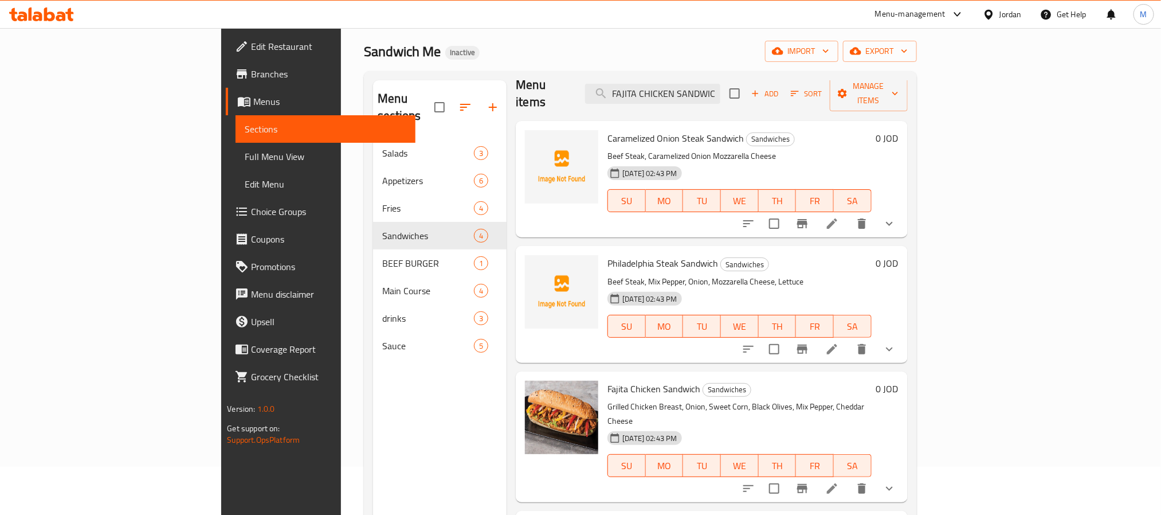
scroll to position [86, 0]
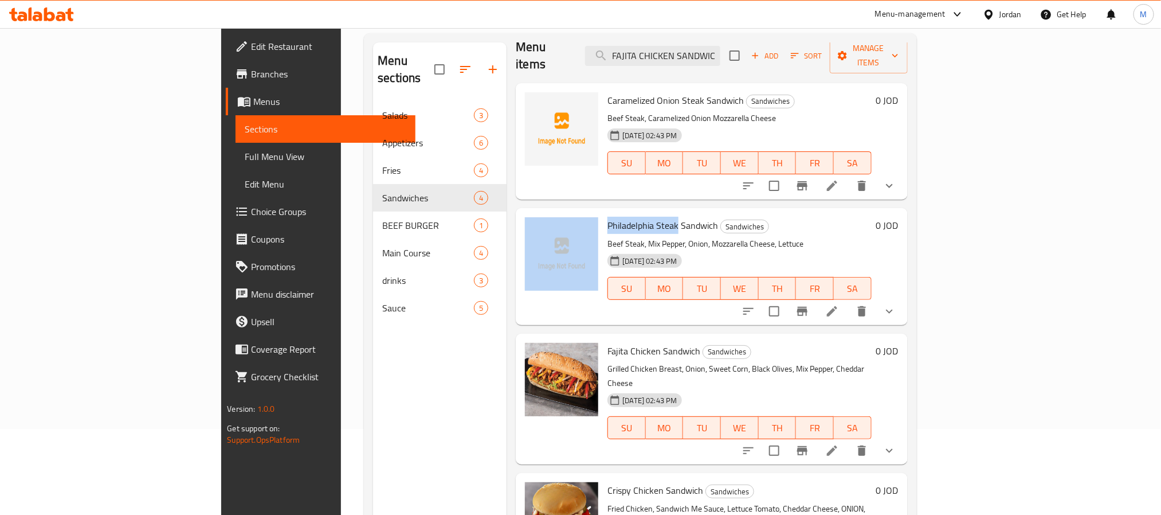
drag, startPoint x: 622, startPoint y: 205, endPoint x: 547, endPoint y: 206, distance: 75.7
click at [547, 213] on div "Philadelphia Steak Sandwich Sandwiches Beef Steak, Mix Pepper, Onion, Mozzarell…" at bounding box center [711, 266] width 382 height 107
copy div "Philadelphia Steak"
click at [622, 217] on span "Philadelphia Steak Sandwich" at bounding box center [662, 225] width 111 height 17
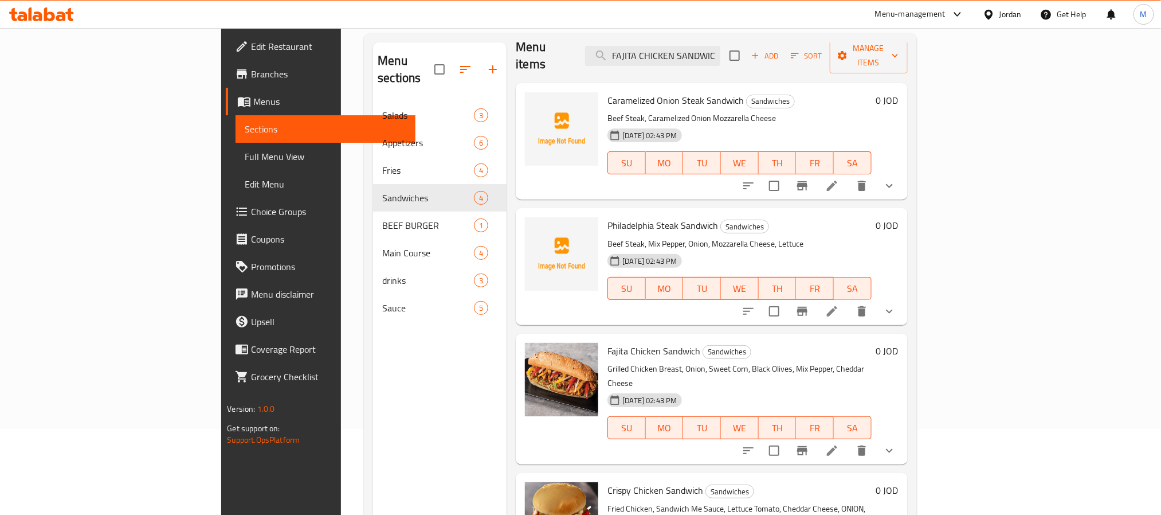
click at [622, 217] on span "Philadelphia Steak Sandwich" at bounding box center [662, 225] width 111 height 17
click at [607, 217] on span "Philadelphia Steak Sandwich" at bounding box center [662, 225] width 111 height 17
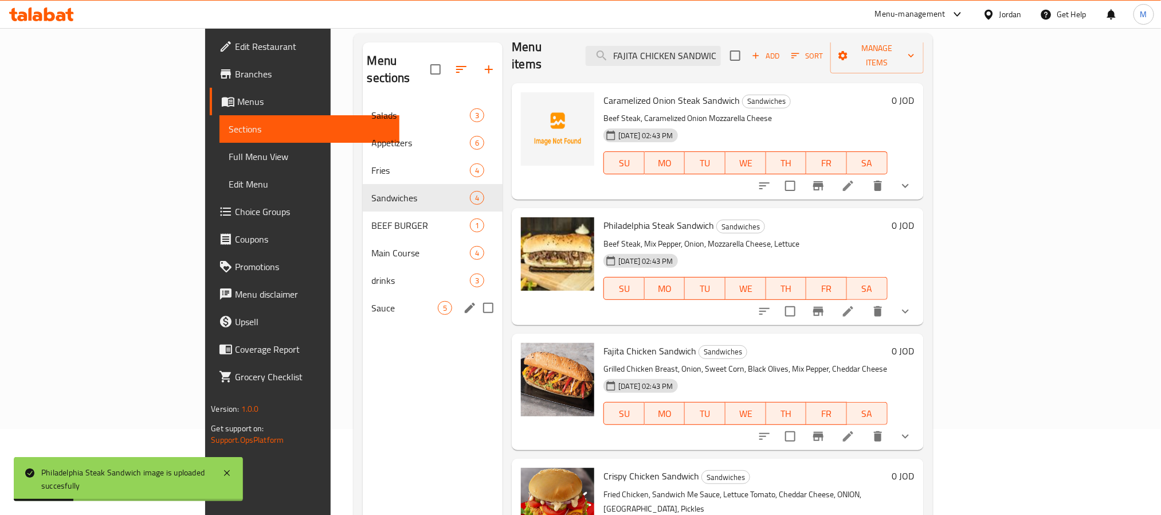
click at [363, 354] on div "Menu sections Salads 3 Appetizers 6 Fries 4 Sandwiches 4 BEEF BURGER 1 Main Cou…" at bounding box center [433, 299] width 140 height 515
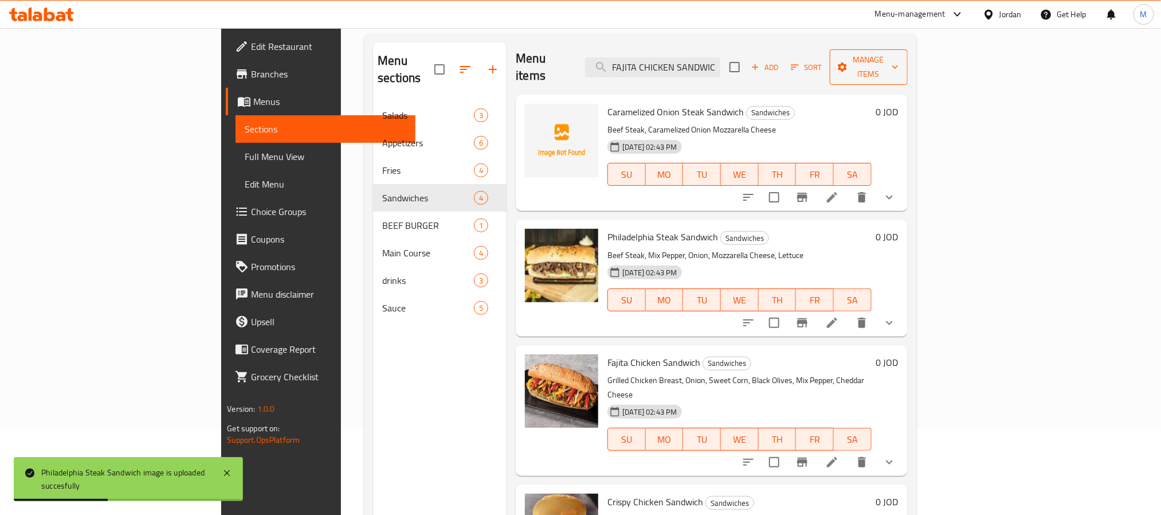
scroll to position [0, 0]
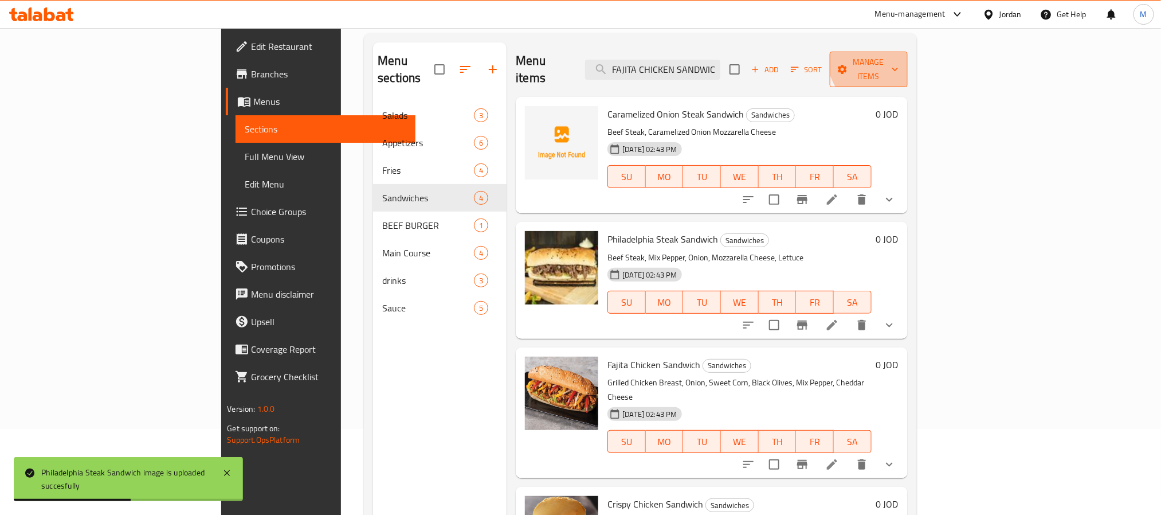
click at [899, 55] on span "Manage items" at bounding box center [869, 69] width 60 height 29
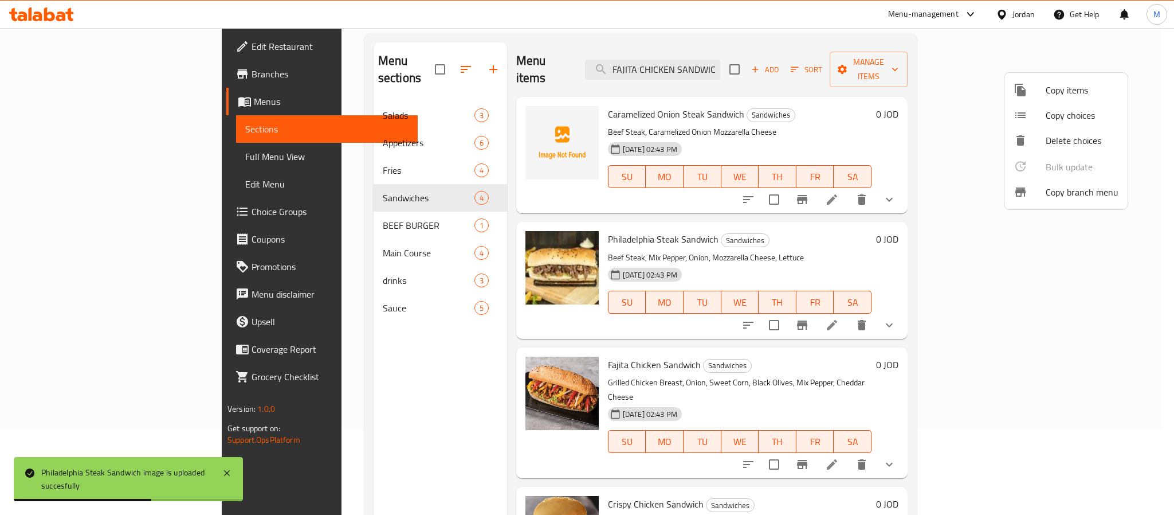
click at [1166, 105] on div at bounding box center [587, 257] width 1174 height 515
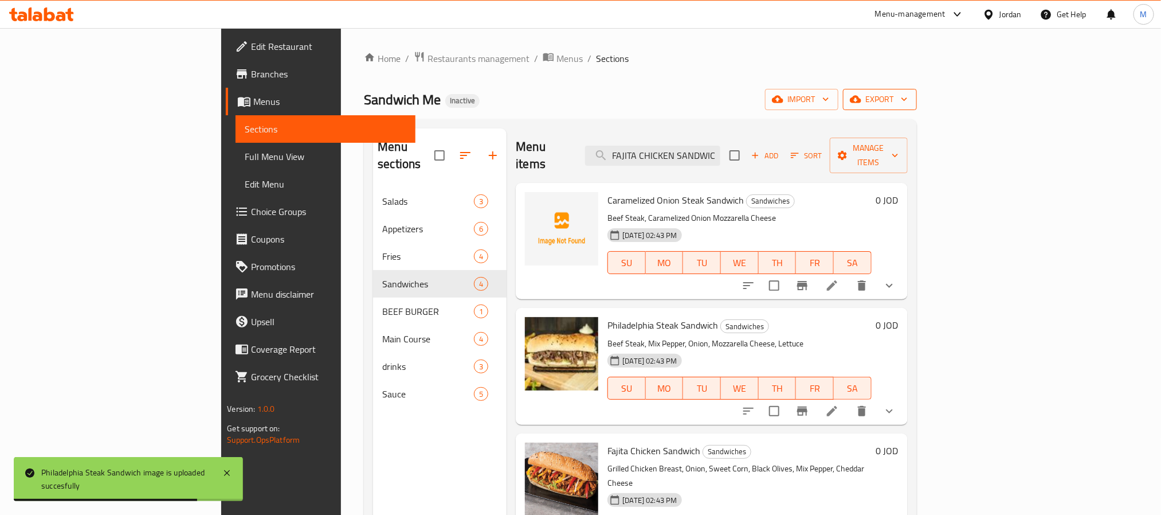
click at [908, 92] on span "export" at bounding box center [880, 99] width 56 height 14
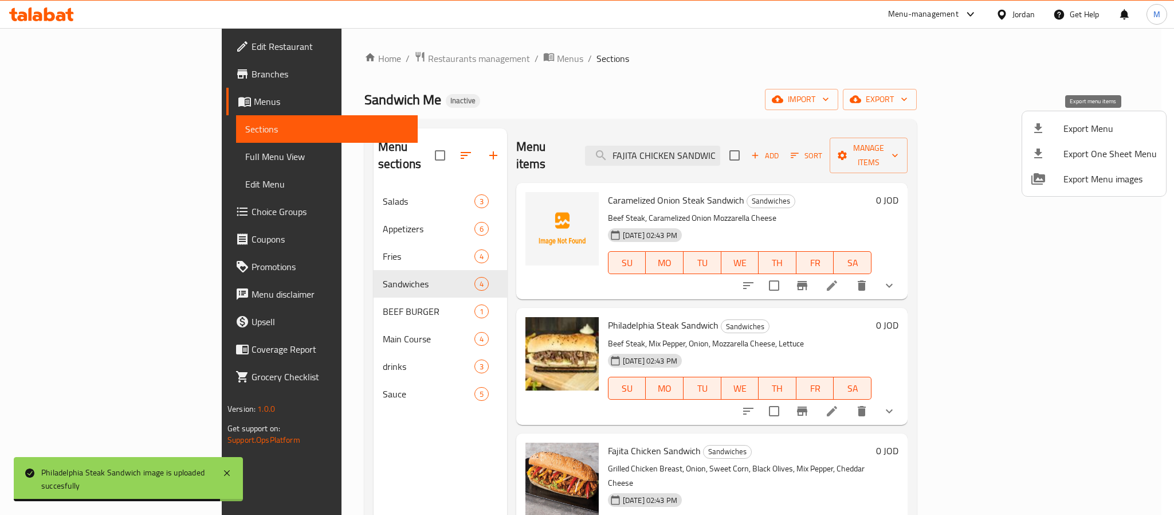
click at [1077, 119] on li "Export Menu" at bounding box center [1094, 128] width 144 height 25
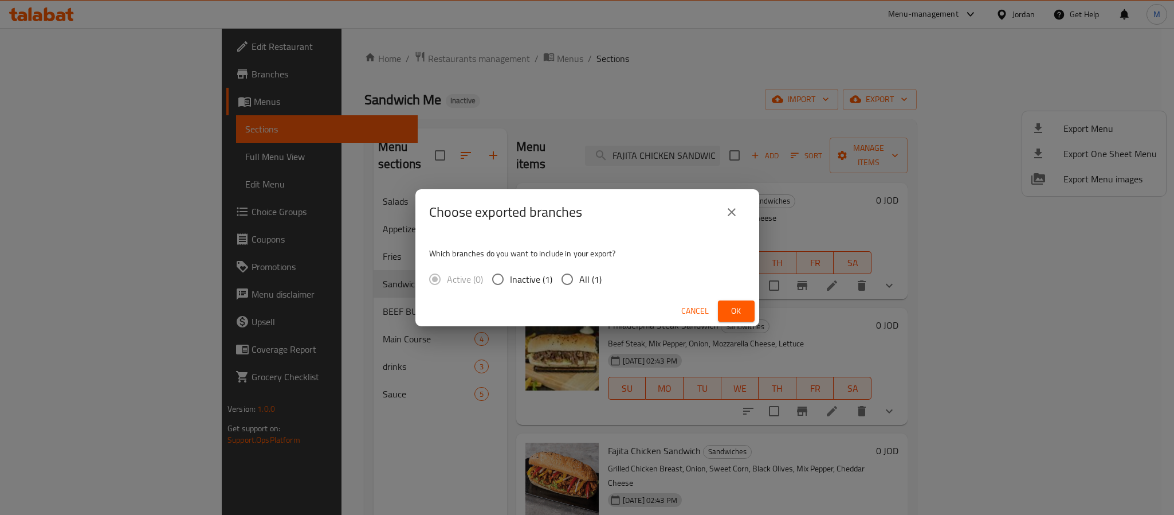
click at [585, 269] on label "All (1)" at bounding box center [578, 279] width 46 height 24
click at [579, 269] on input "All (1)" at bounding box center [567, 279] width 24 height 24
radio input "true"
click at [726, 308] on button "Ok" at bounding box center [736, 310] width 37 height 21
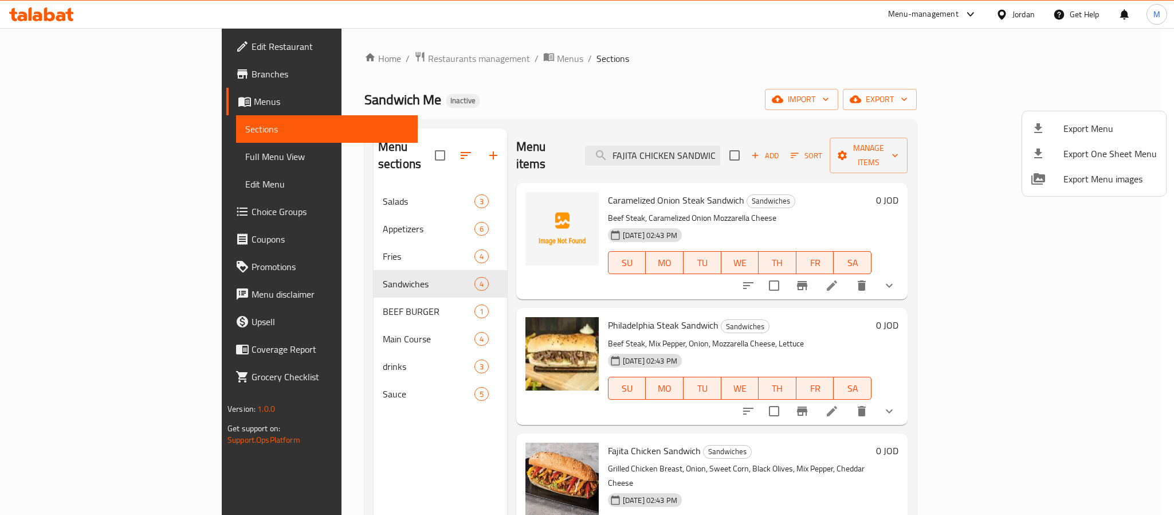
click at [71, 56] on div at bounding box center [587, 257] width 1174 height 515
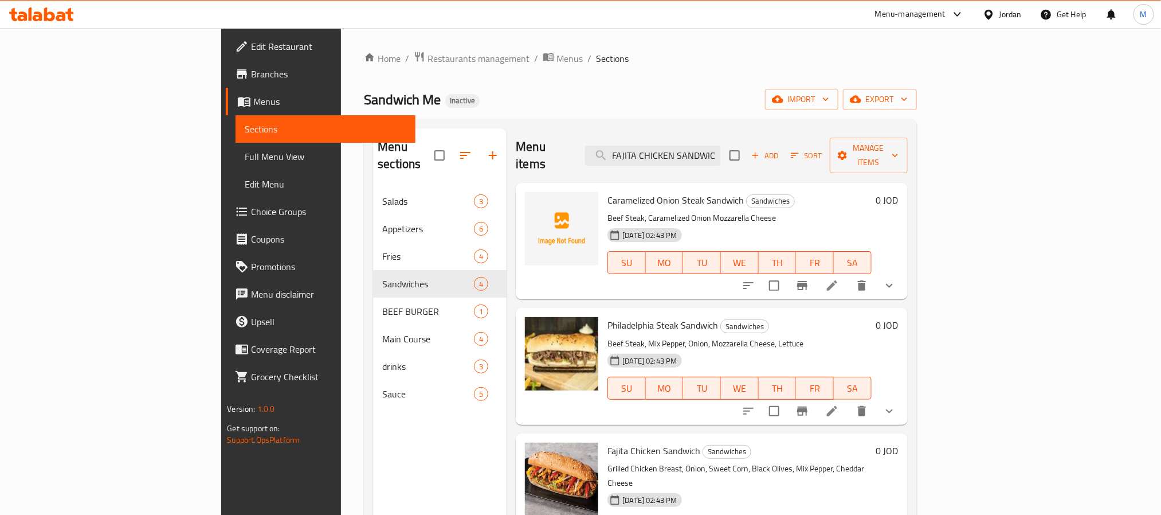
click at [251, 44] on span "Edit Restaurant" at bounding box center [328, 47] width 155 height 14
